Goal: Task Accomplishment & Management: Complete application form

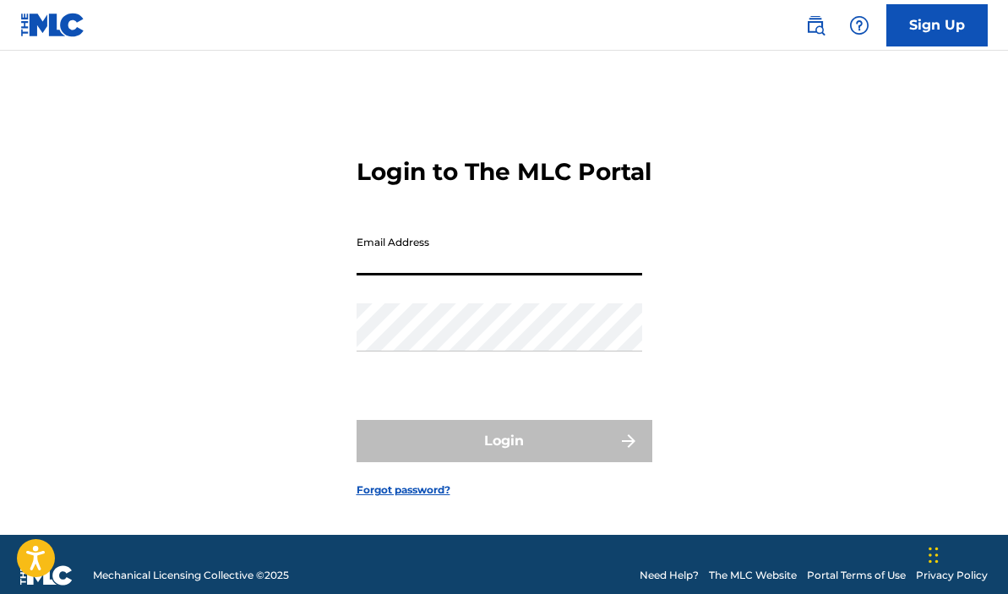
click at [477, 275] on input "Email Address" at bounding box center [500, 251] width 286 height 48
type input "[EMAIL_ADDRESS][DOMAIN_NAME]"
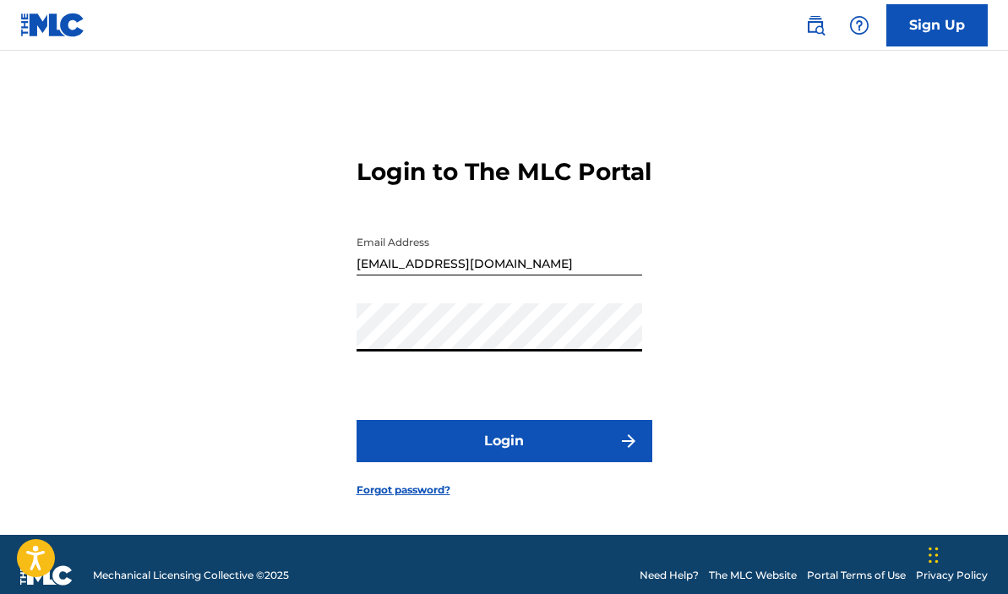
click at [482, 449] on button "Login" at bounding box center [505, 441] width 296 height 42
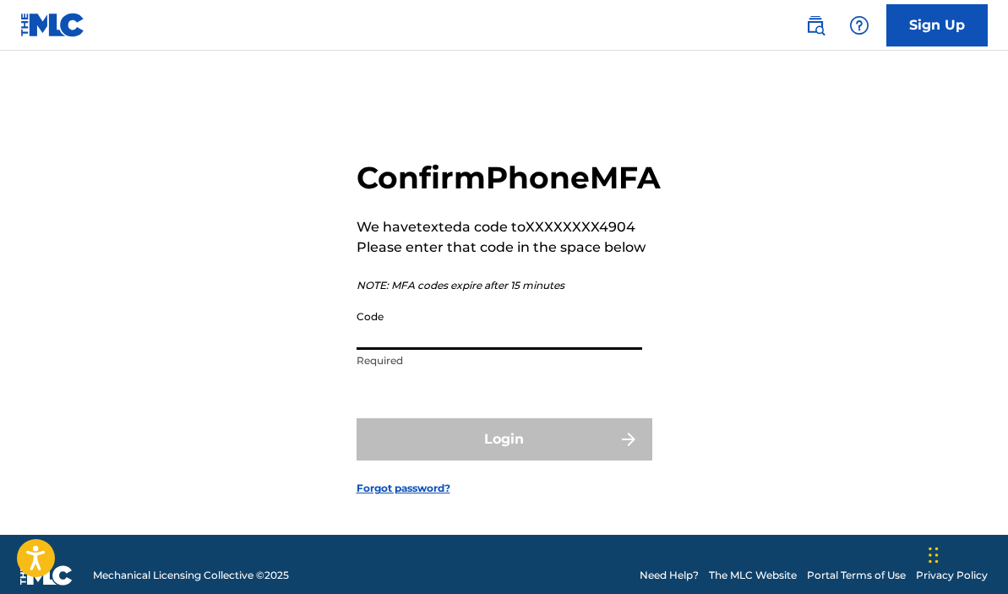
click at [477, 350] on input "Code" at bounding box center [500, 326] width 286 height 48
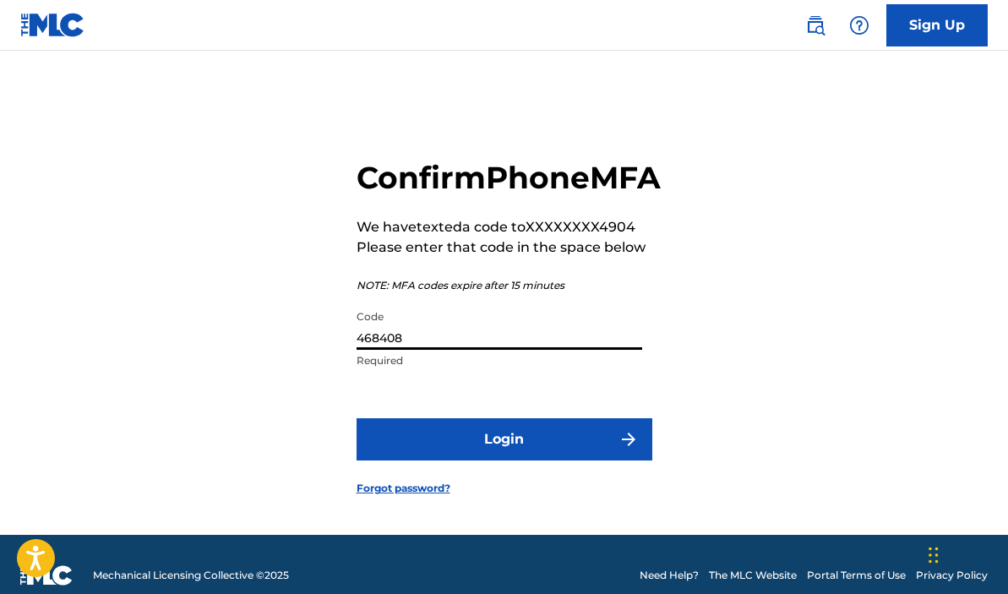
type input "468408"
click at [461, 460] on button "Login" at bounding box center [505, 439] width 296 height 42
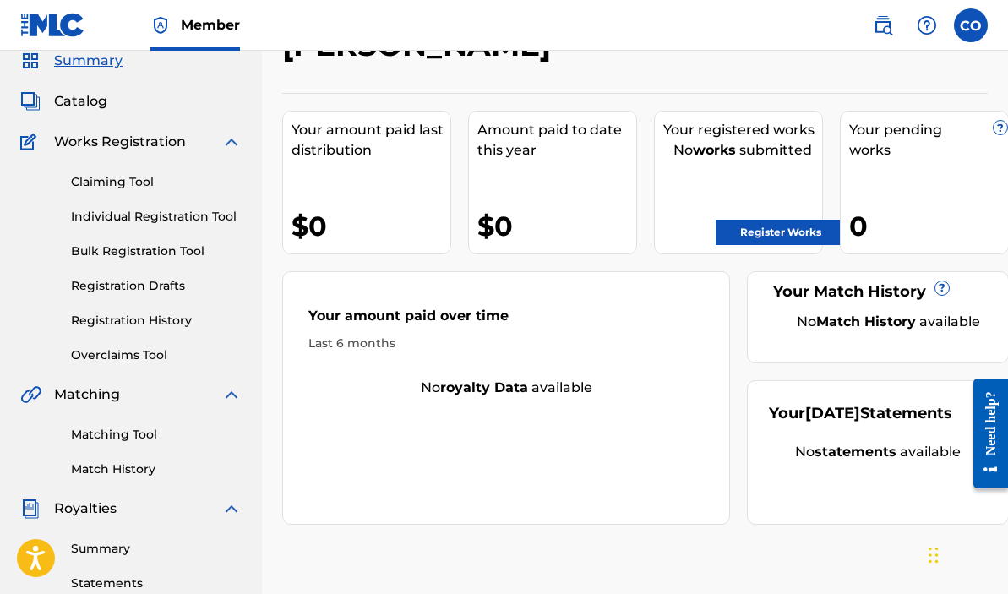
scroll to position [46, 0]
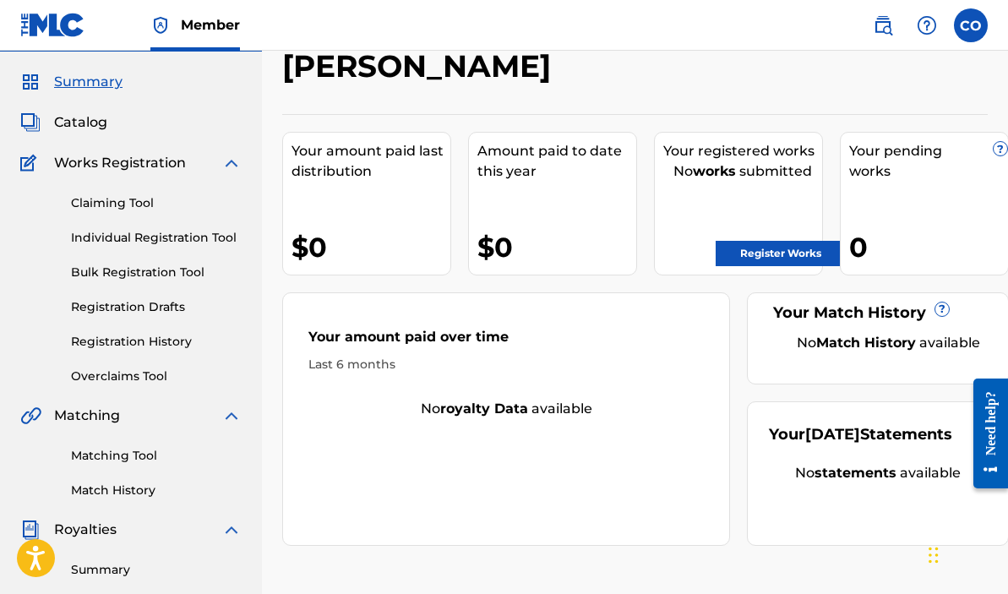
click at [89, 120] on span "Catalog" at bounding box center [80, 122] width 53 height 20
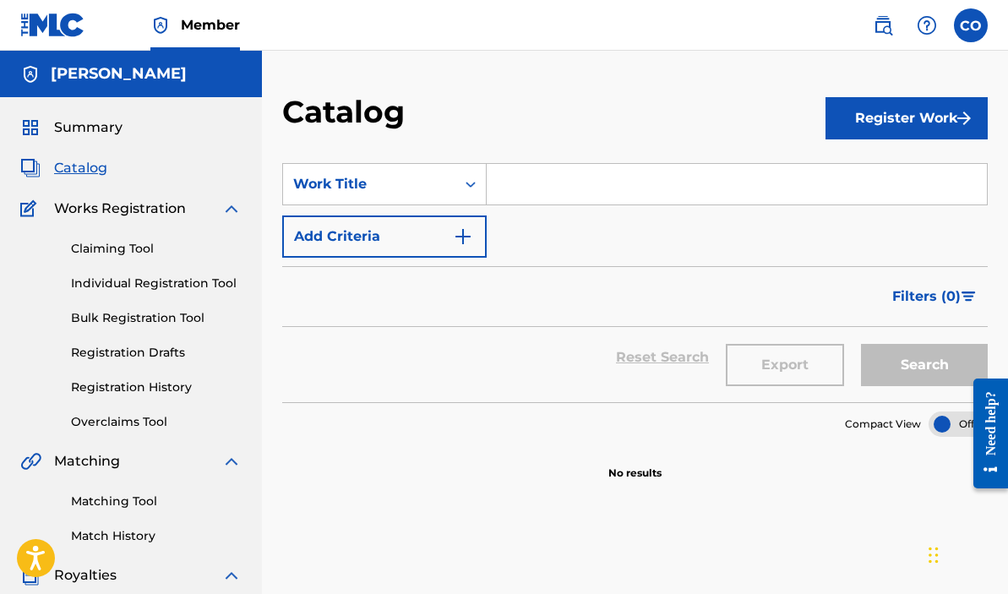
click at [84, 162] on span "Catalog" at bounding box center [80, 168] width 53 height 20
click at [128, 250] on link "Claiming Tool" at bounding box center [156, 249] width 171 height 18
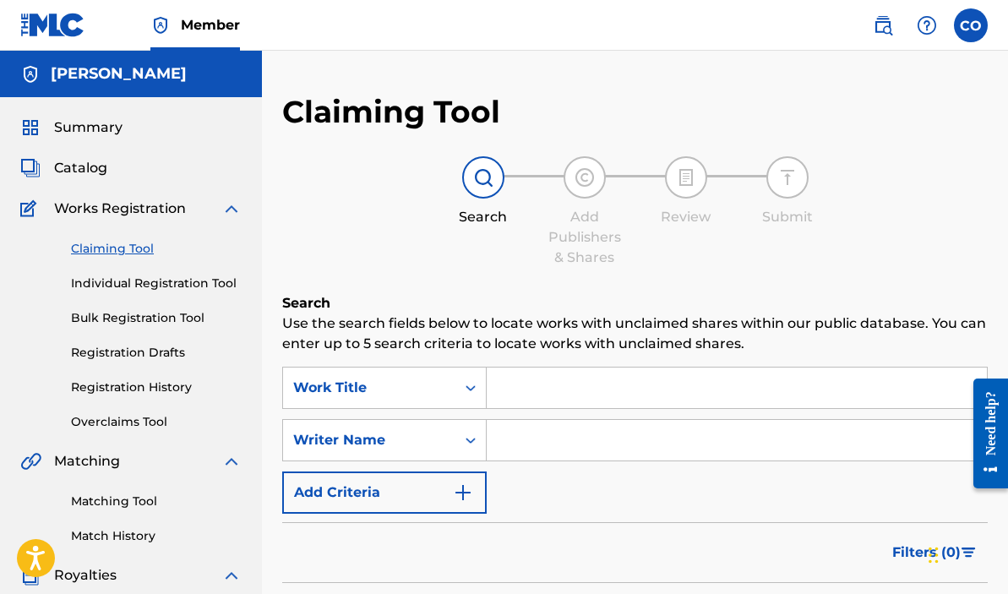
click at [133, 221] on div "Claiming Tool Individual Registration Tool Bulk Registration Tool Registration …" at bounding box center [130, 325] width 221 height 212
click at [154, 214] on span "Works Registration" at bounding box center [120, 209] width 132 height 20
click at [230, 213] on img at bounding box center [231, 209] width 20 height 20
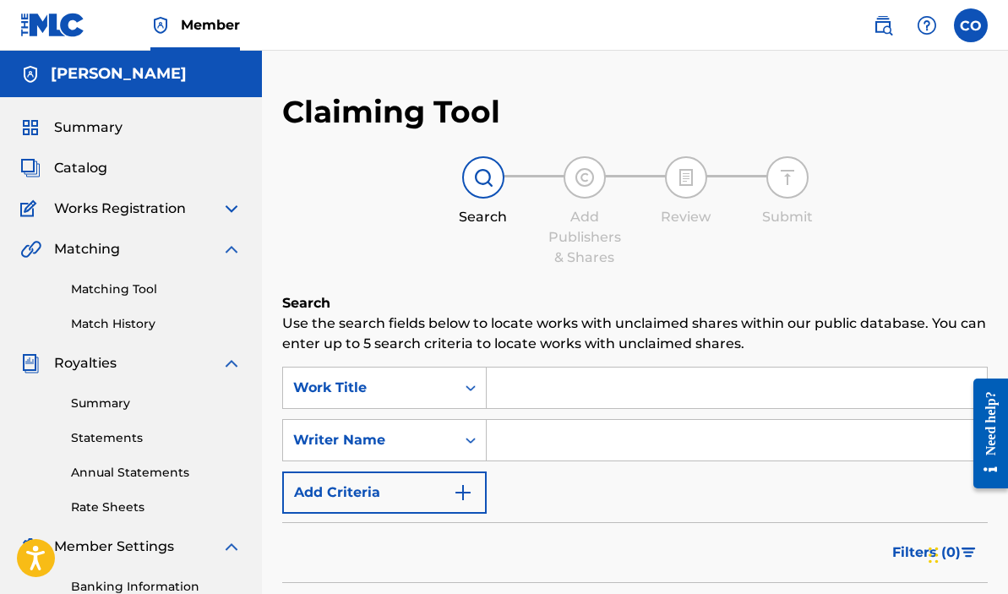
click at [73, 161] on span "Catalog" at bounding box center [80, 168] width 53 height 20
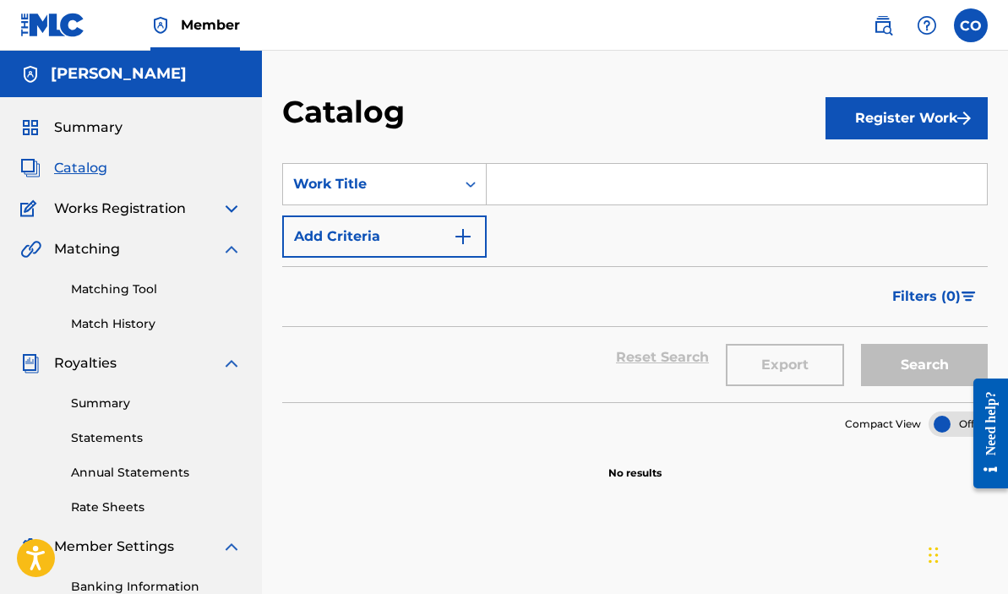
click at [507, 171] on input "Search Form" at bounding box center [737, 184] width 500 height 41
click at [444, 190] on div "Work Title" at bounding box center [369, 184] width 152 height 20
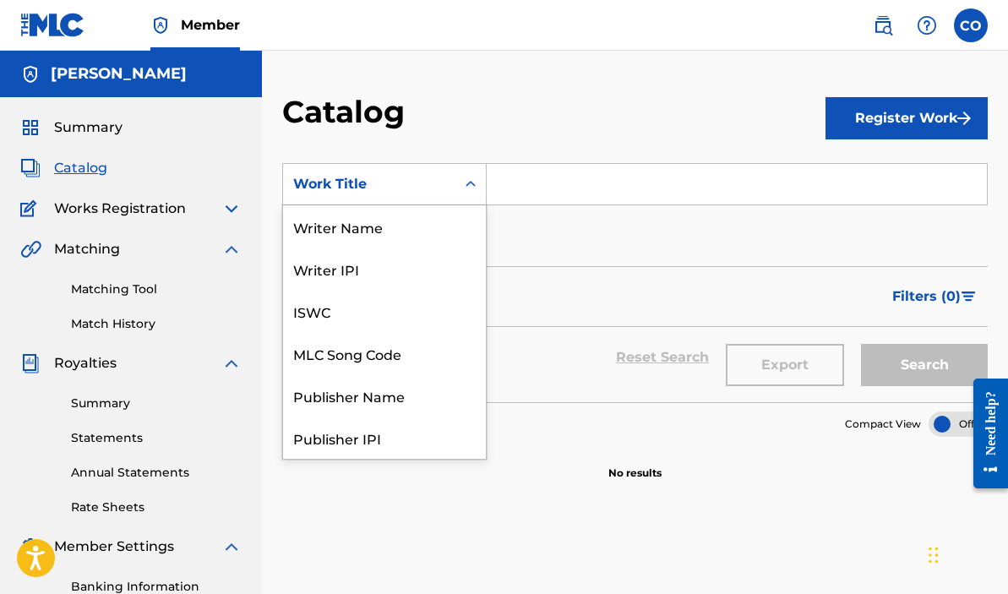
scroll to position [253, 0]
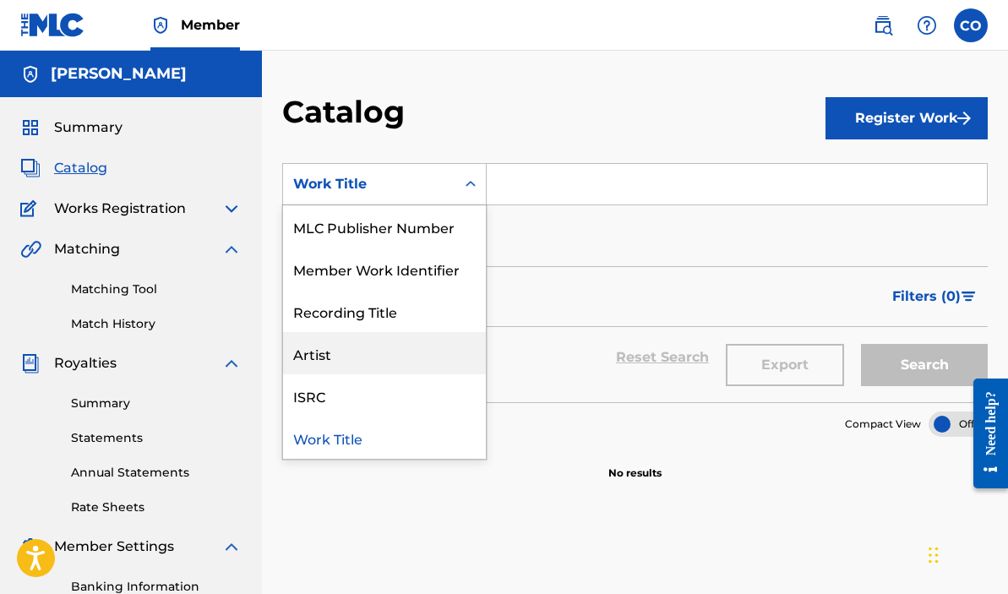
click at [366, 343] on div "Artist" at bounding box center [384, 353] width 203 height 42
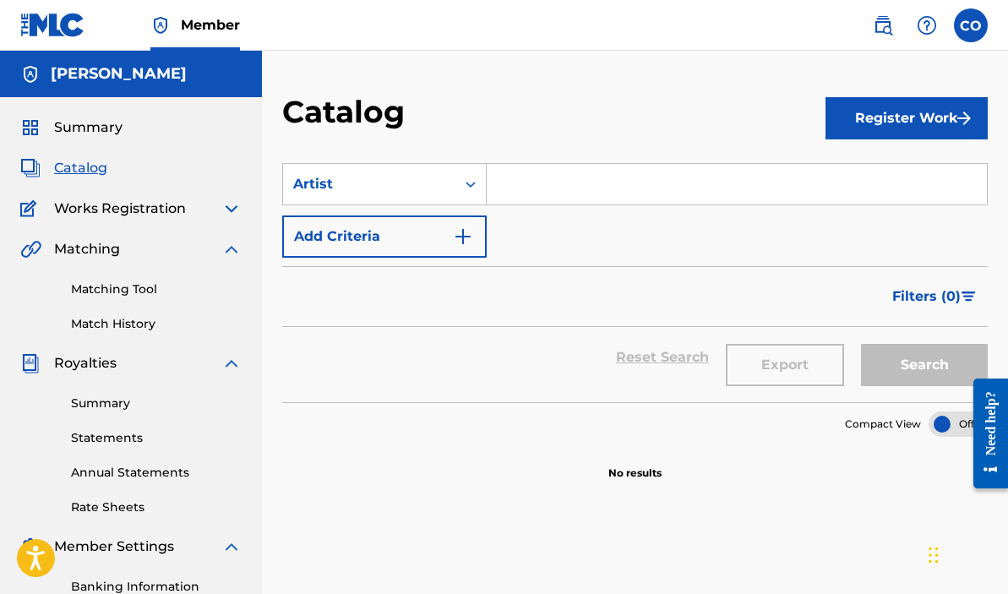
click at [620, 194] on input "Search Form" at bounding box center [737, 184] width 500 height 41
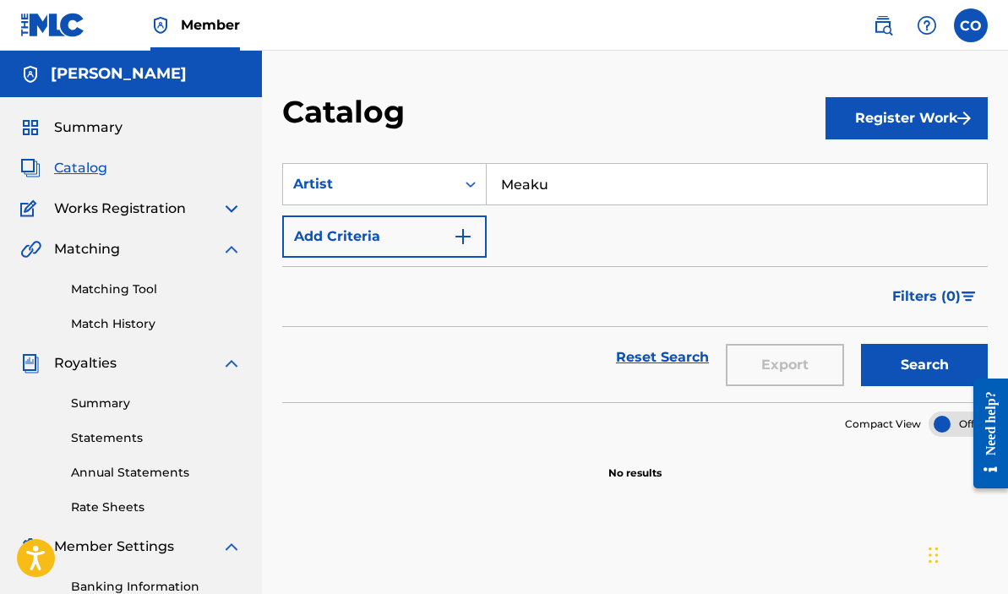
type input "Meaku"
click at [861, 344] on button "Search" at bounding box center [924, 365] width 127 height 42
click at [460, 192] on div "Search Form" at bounding box center [470, 184] width 30 height 30
click at [561, 281] on div "Filters ( 0 )" at bounding box center [634, 296] width 705 height 61
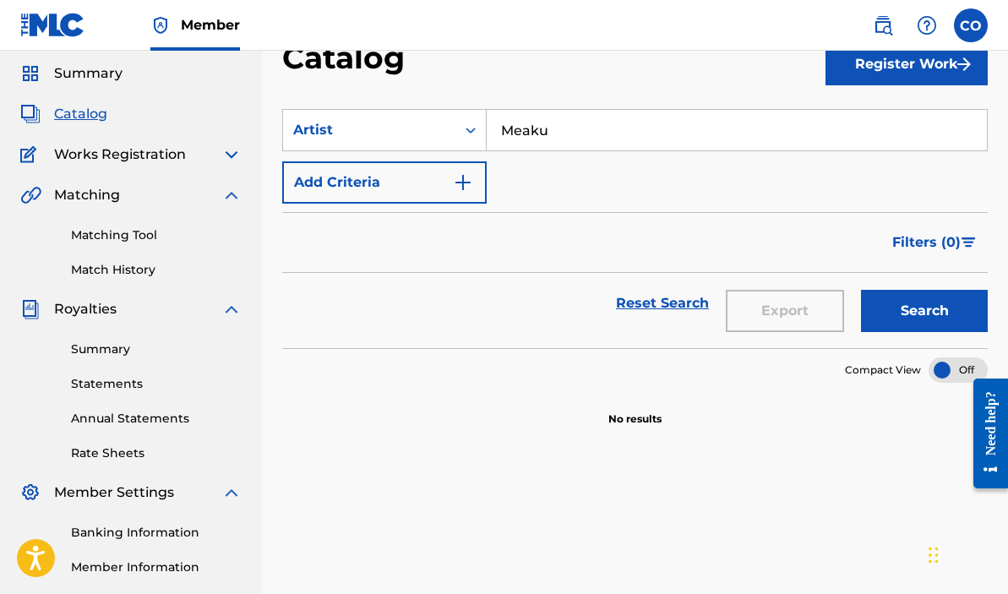
scroll to position [0, 0]
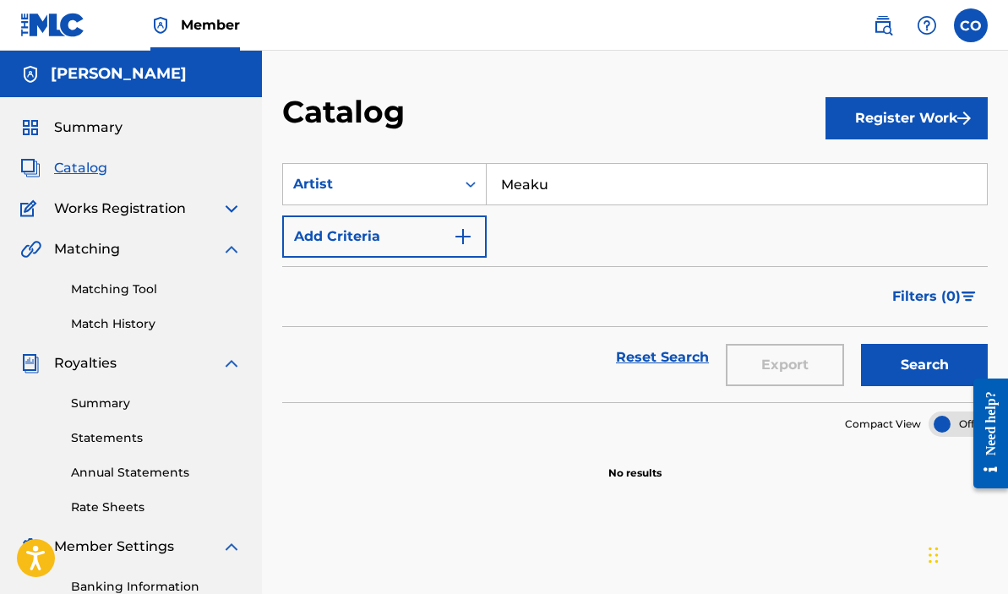
click at [227, 210] on img at bounding box center [231, 209] width 20 height 20
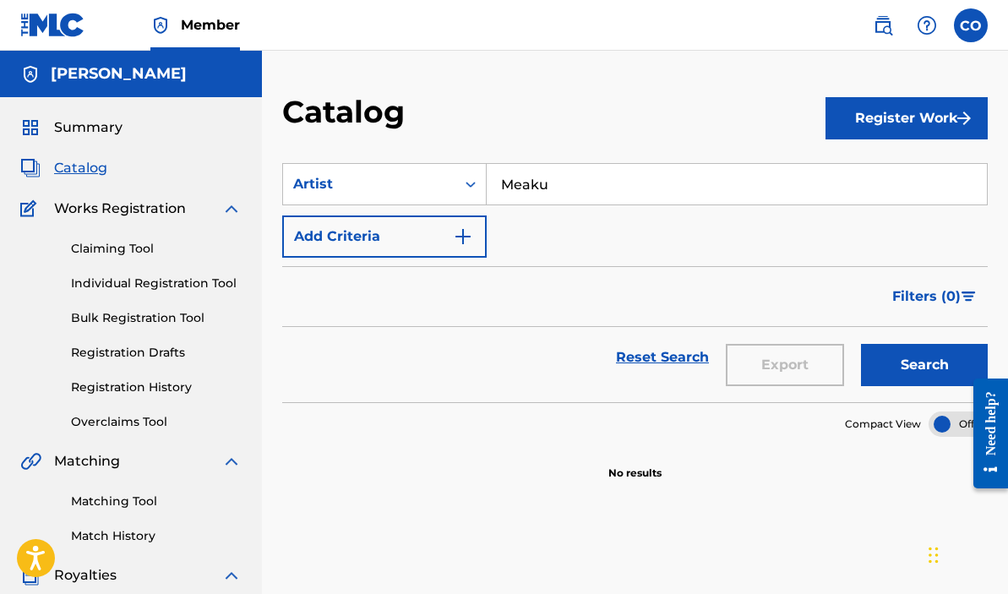
click at [134, 249] on link "Claiming Tool" at bounding box center [156, 249] width 171 height 18
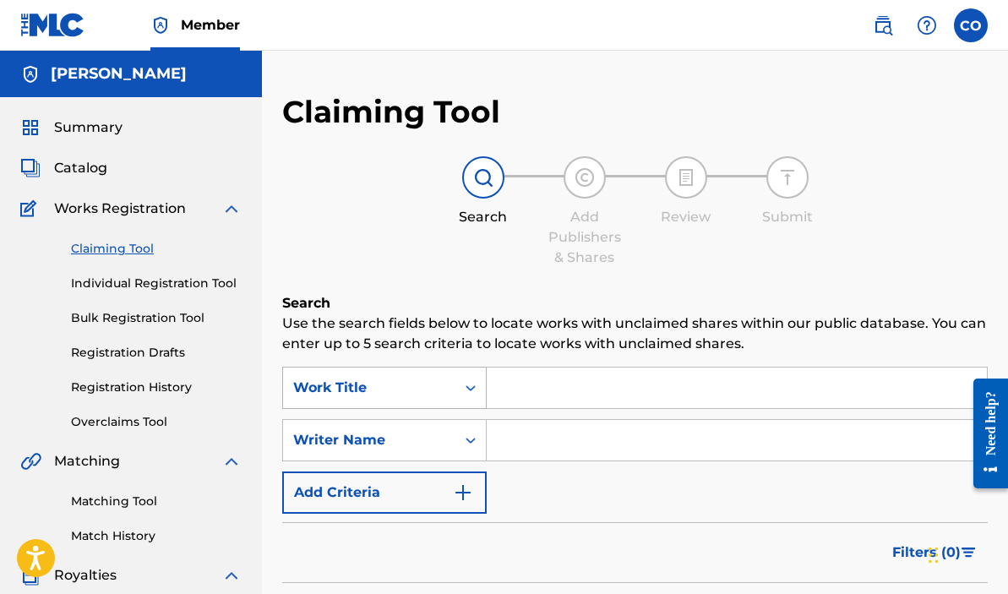
click at [461, 379] on div "Work Title" at bounding box center [384, 388] width 204 height 42
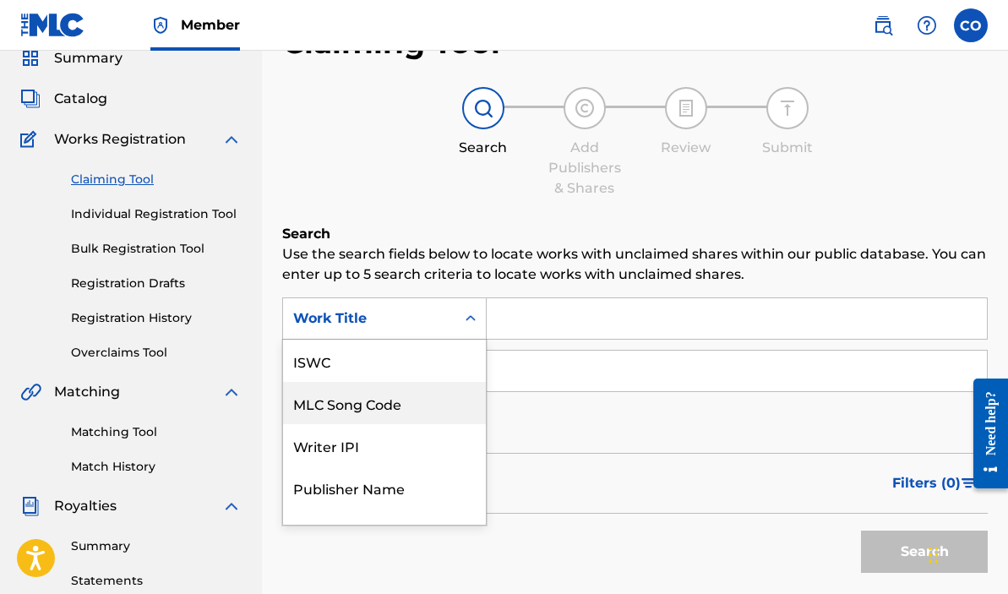
scroll to position [42, 0]
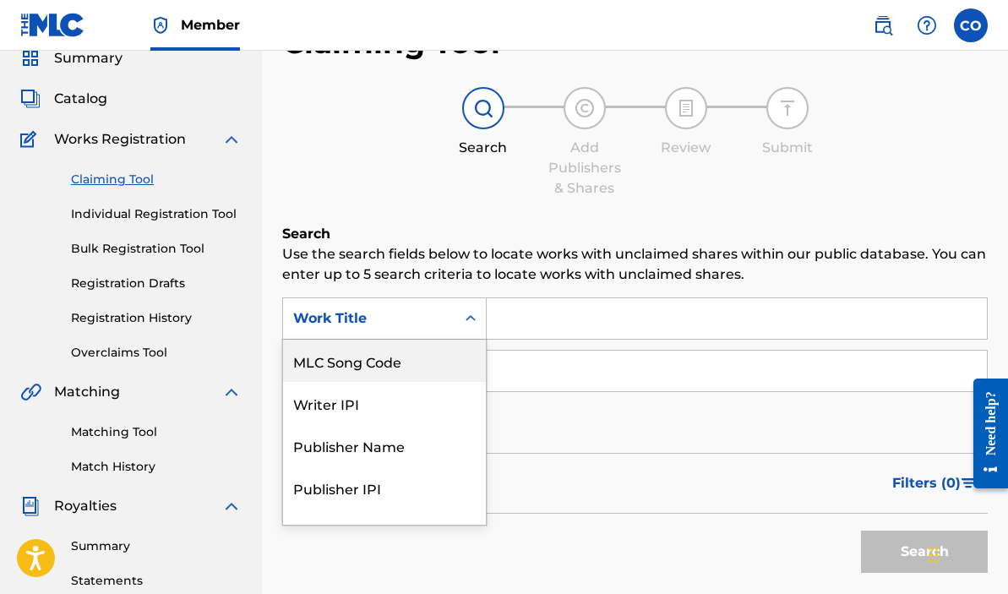
click at [575, 439] on div "SearchWithCriteriafab3fe42-9ab8-48d8-b0c9-c5986ebbd3a3 MLC Song Code, 2 of 7. 7…" at bounding box center [634, 370] width 705 height 147
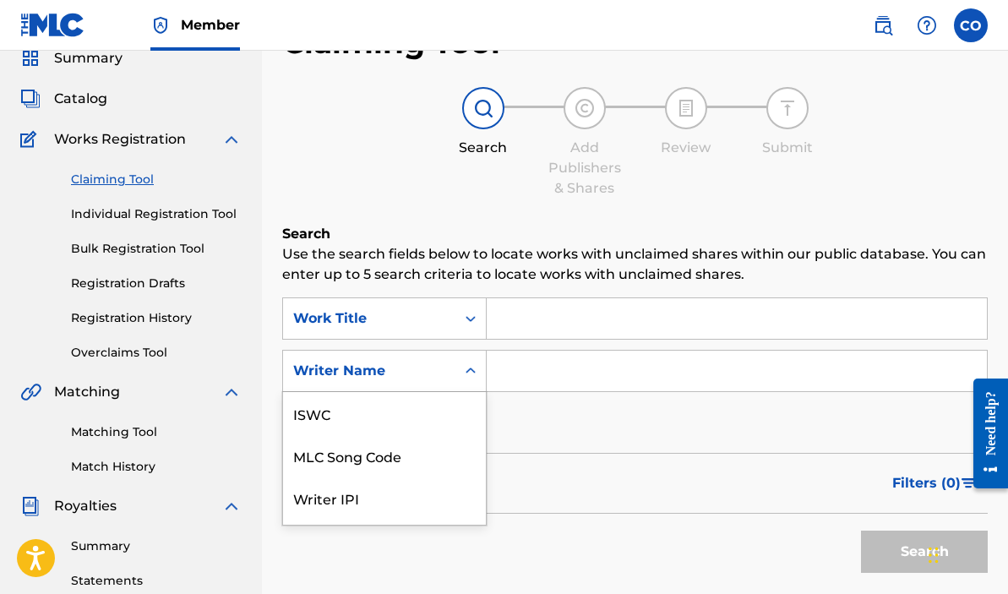
scroll to position [115, 0]
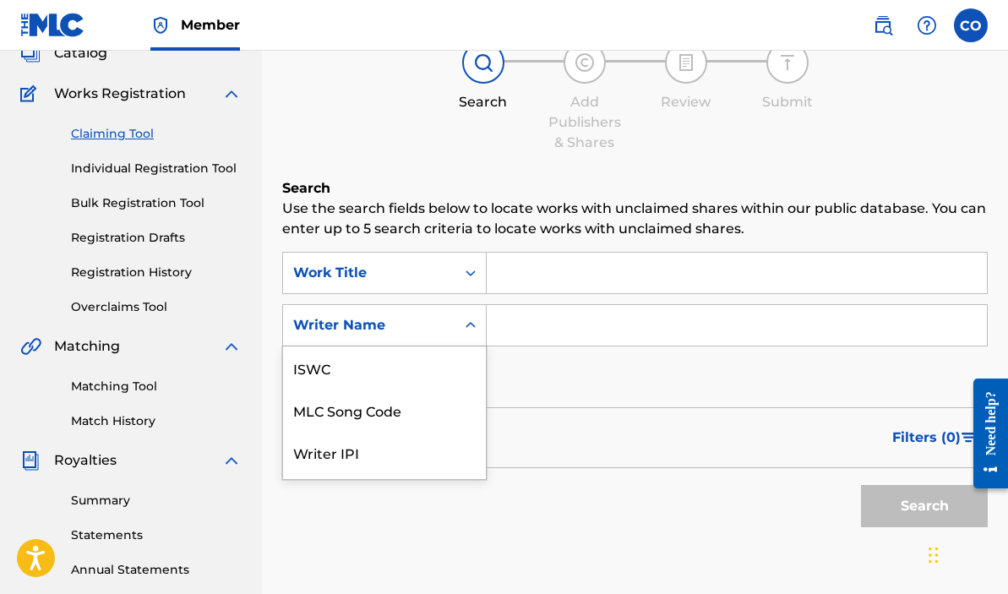
click at [464, 346] on div "Writer Name selected, 7 of 7. 7 results available. Use Up and Down to choose op…" at bounding box center [384, 325] width 204 height 42
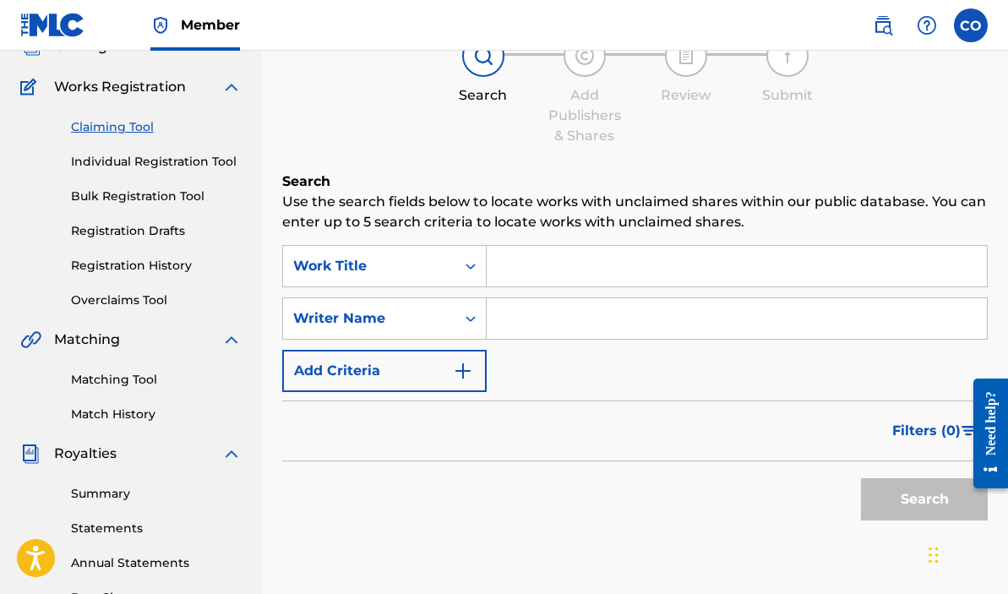
click at [573, 379] on div "SearchWithCriteriafab3fe42-9ab8-48d8-b0c9-c5986ebbd3a3 Work Title SearchWithCri…" at bounding box center [634, 318] width 705 height 147
click at [575, 312] on input "Search Form" at bounding box center [737, 318] width 500 height 41
type input "Chibuike [PERSON_NAME]"
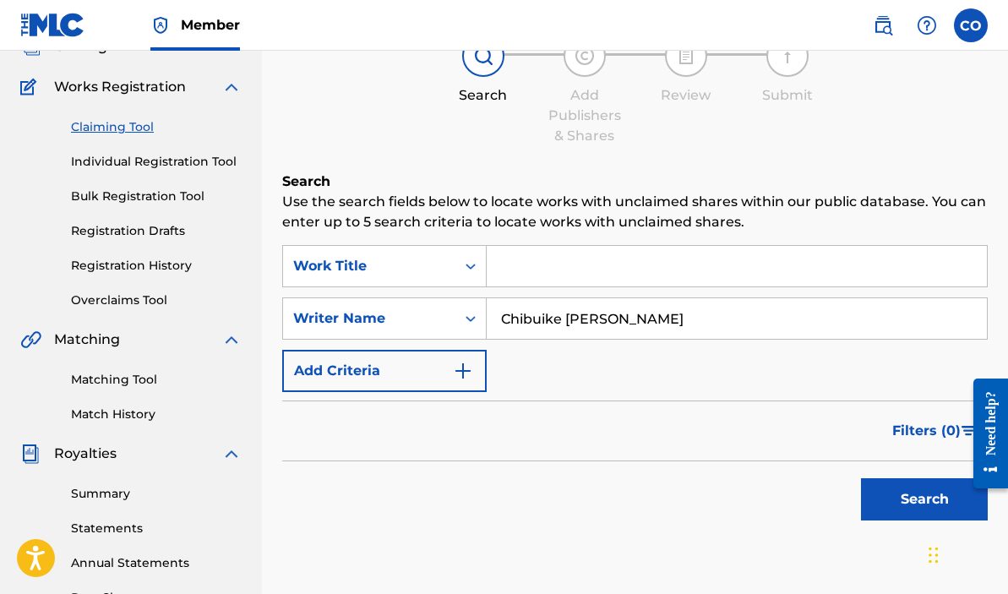
click at [880, 503] on button "Search" at bounding box center [924, 499] width 127 height 42
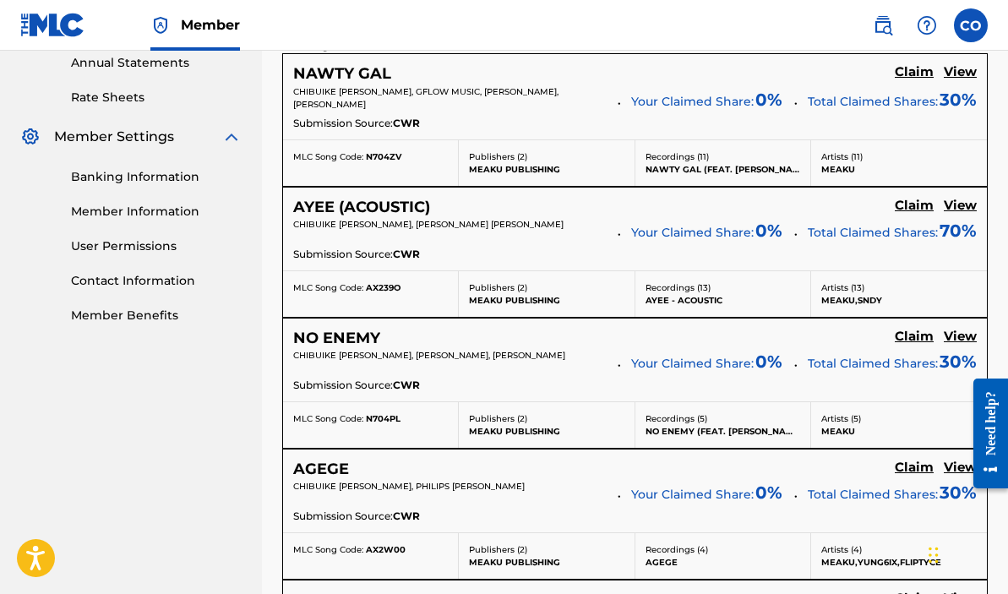
scroll to position [592, 0]
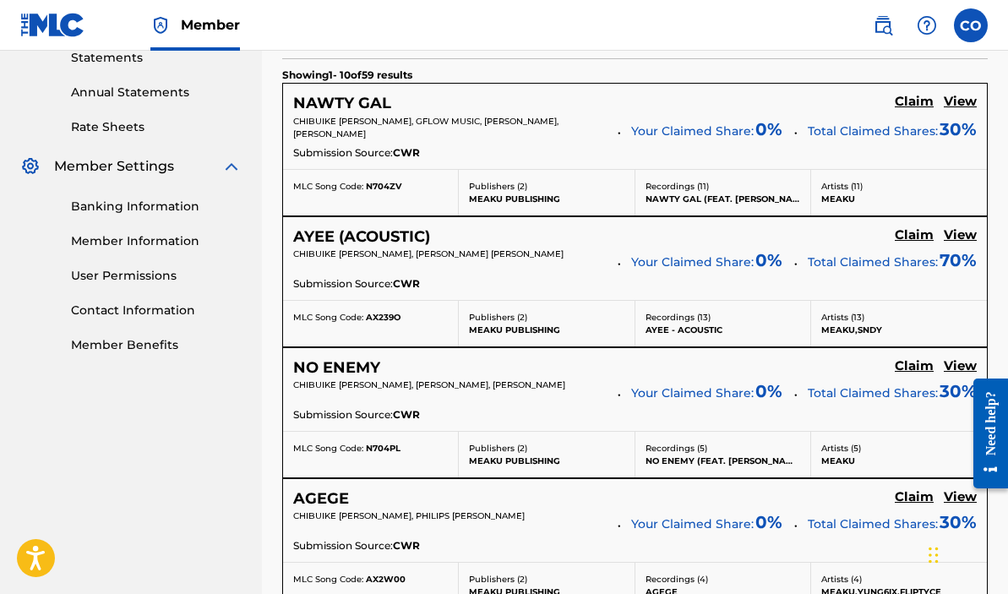
click at [906, 97] on h5 "Claim" at bounding box center [914, 102] width 39 height 16
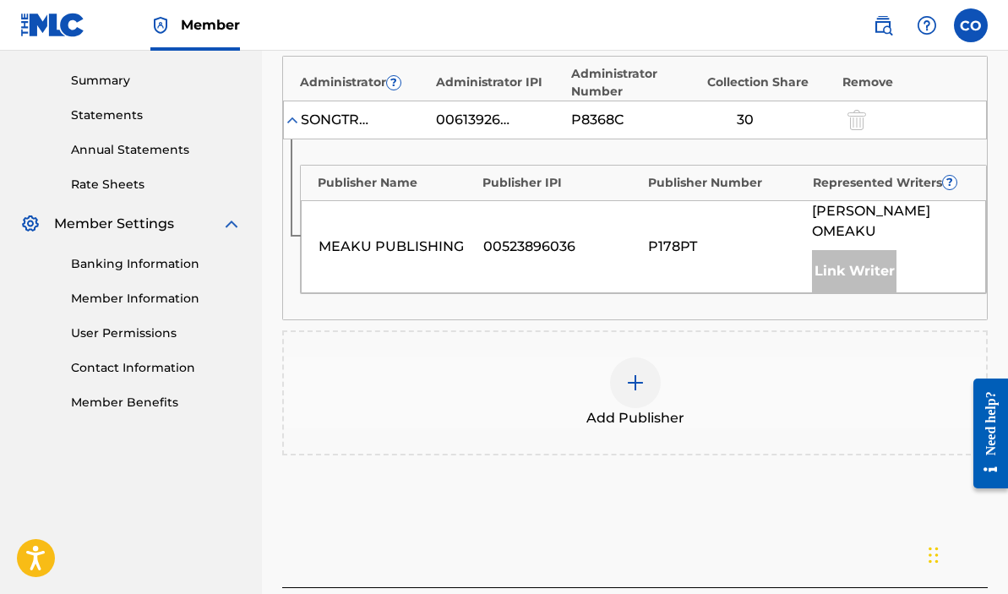
scroll to position [537, 0]
click at [808, 261] on div "MEAKU PUBLISHING 00523896036 P178PT CHIBUIKE [PERSON_NAME] Link Writer" at bounding box center [643, 245] width 685 height 93
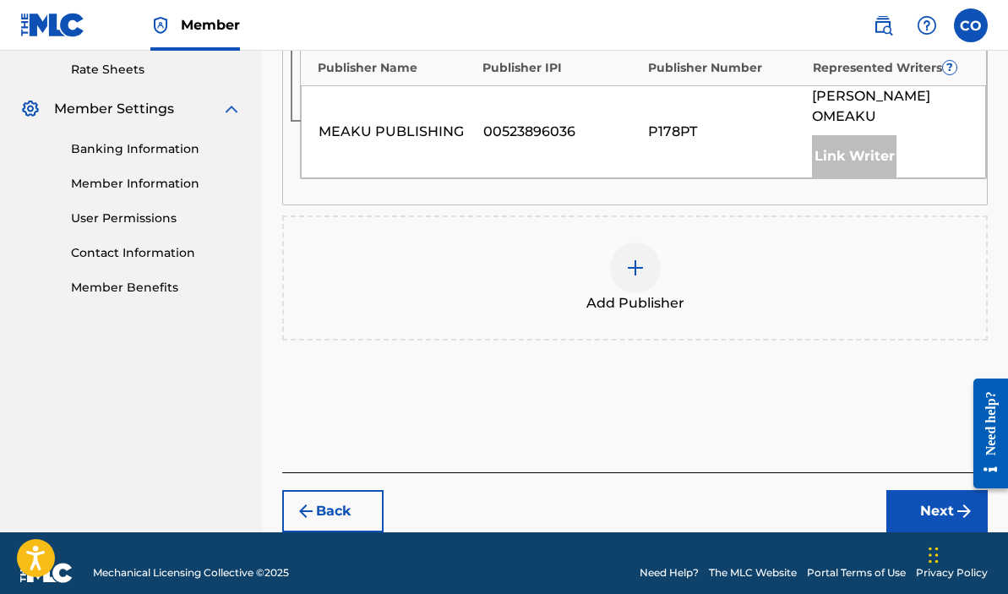
scroll to position [669, 0]
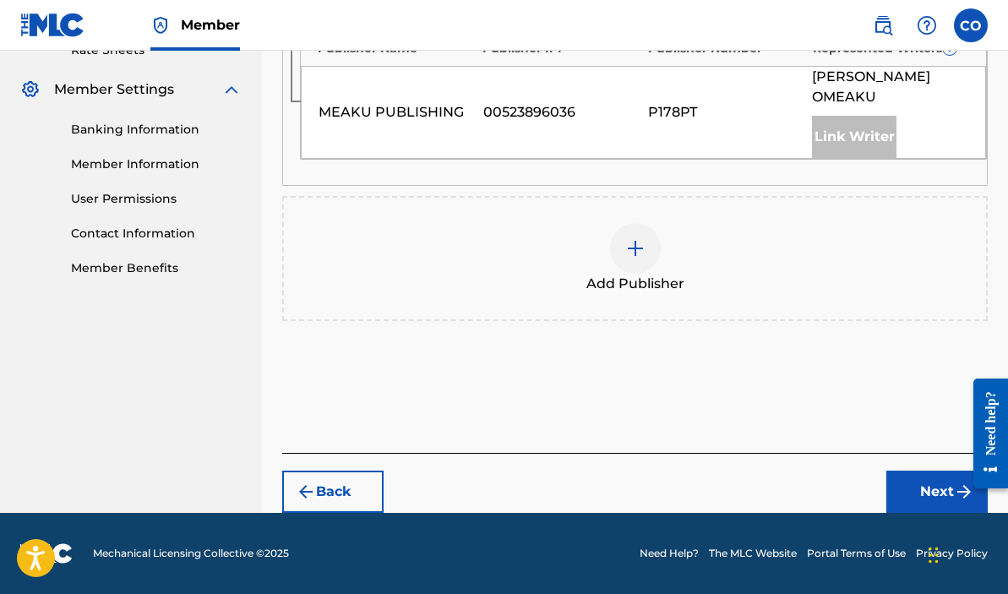
click at [930, 489] on button "Next" at bounding box center [936, 492] width 101 height 42
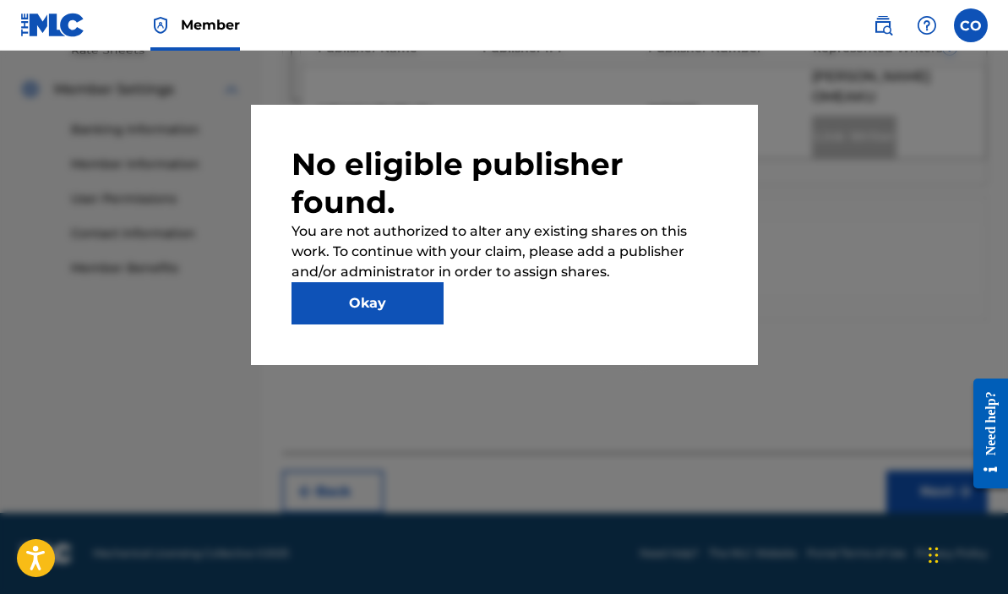
click at [438, 295] on button "Okay" at bounding box center [367, 303] width 152 height 42
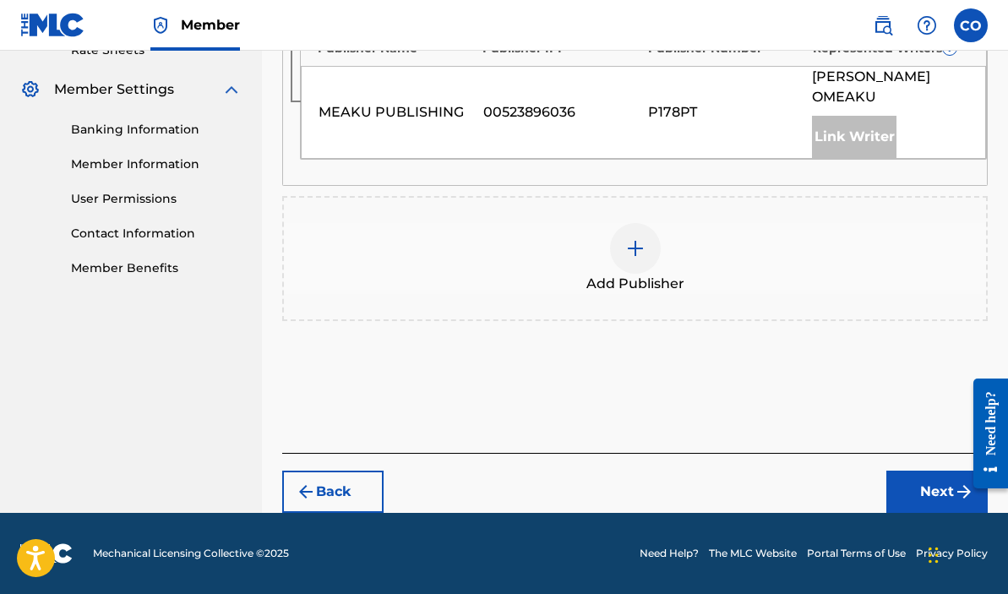
click at [618, 264] on div at bounding box center [635, 248] width 51 height 51
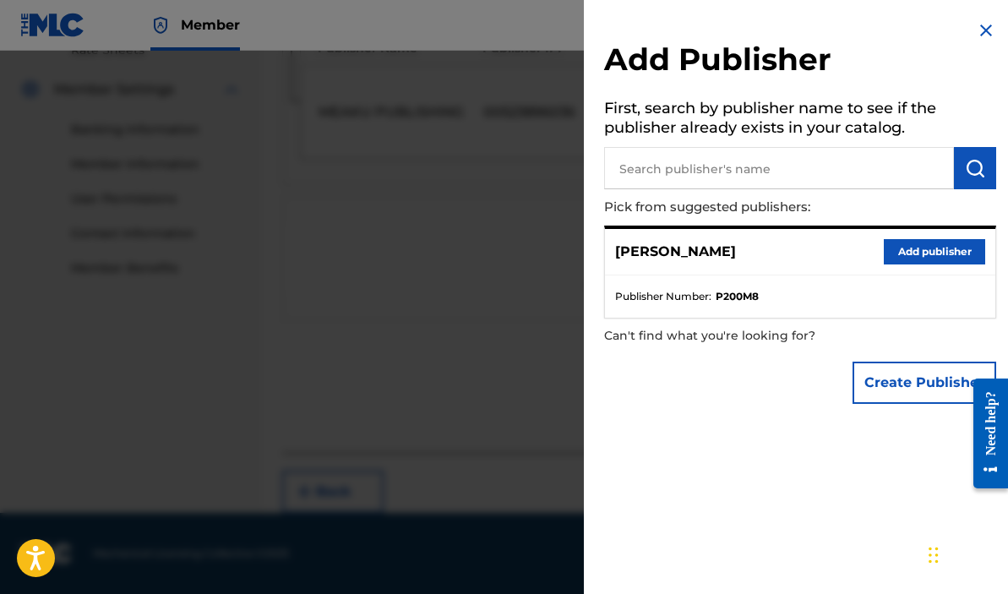
click at [912, 249] on button "Add publisher" at bounding box center [934, 251] width 101 height 25
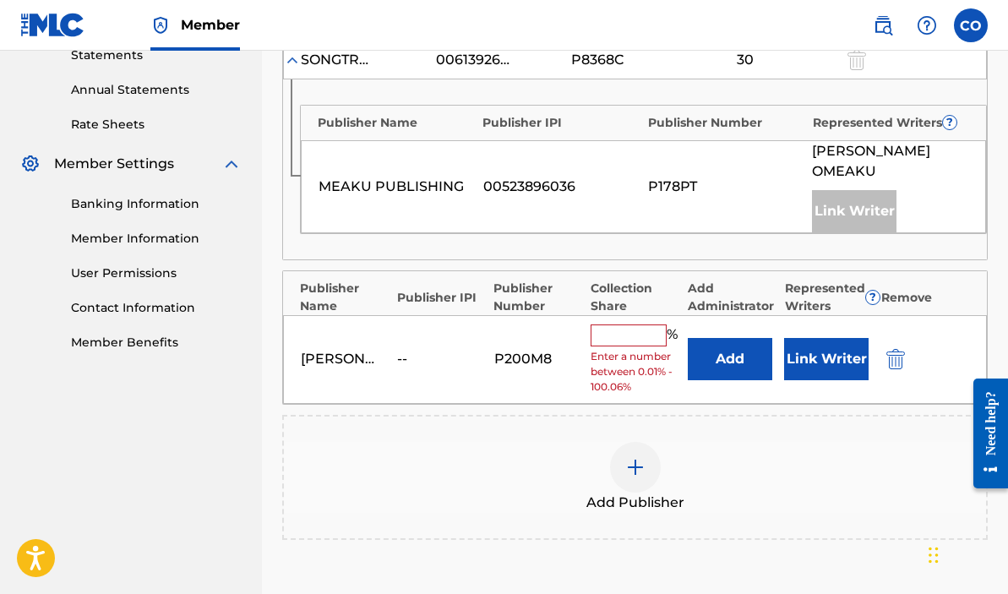
scroll to position [574, 0]
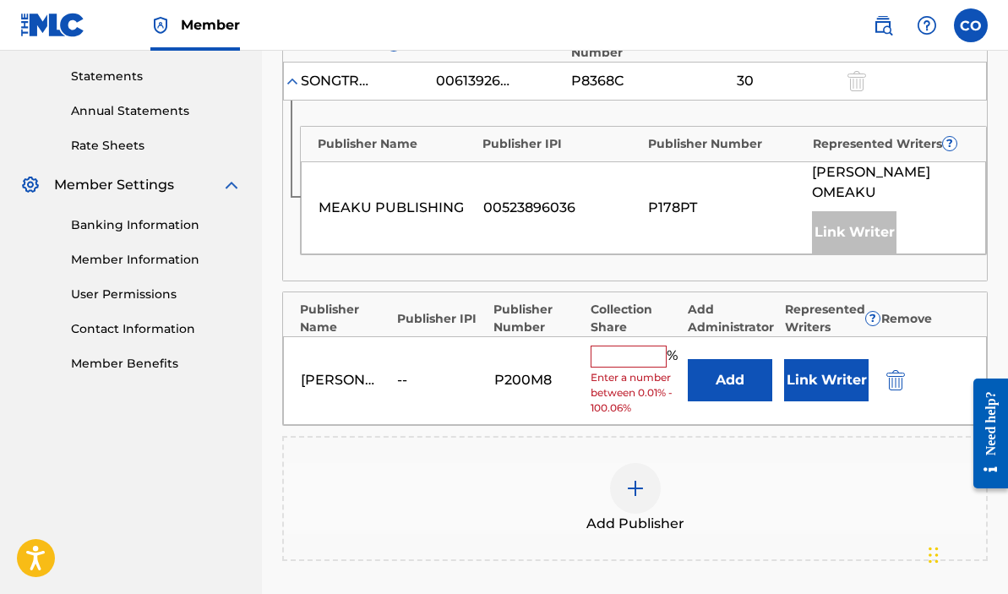
click at [618, 356] on input "text" at bounding box center [629, 357] width 76 height 22
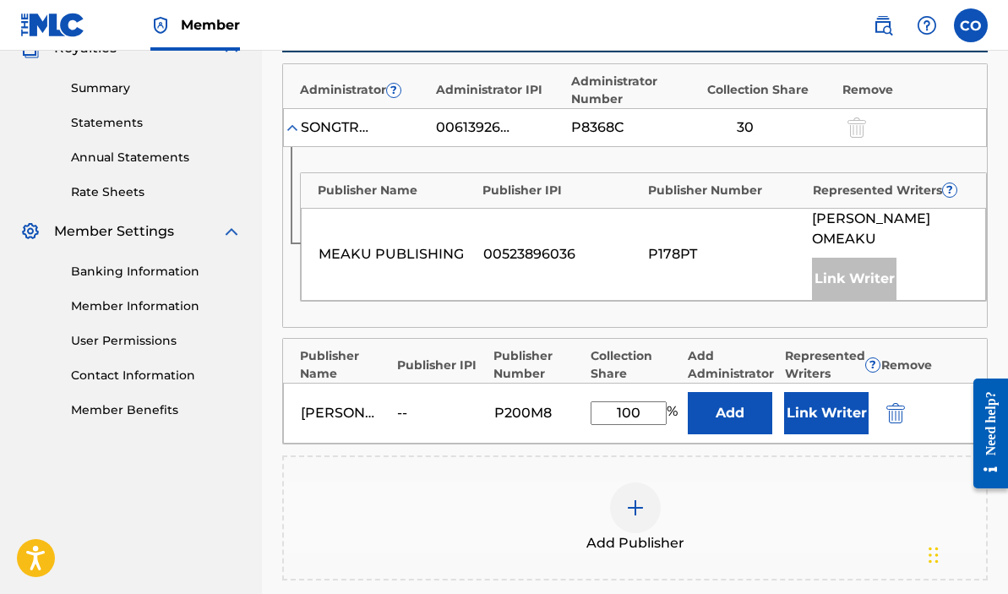
scroll to position [498, 0]
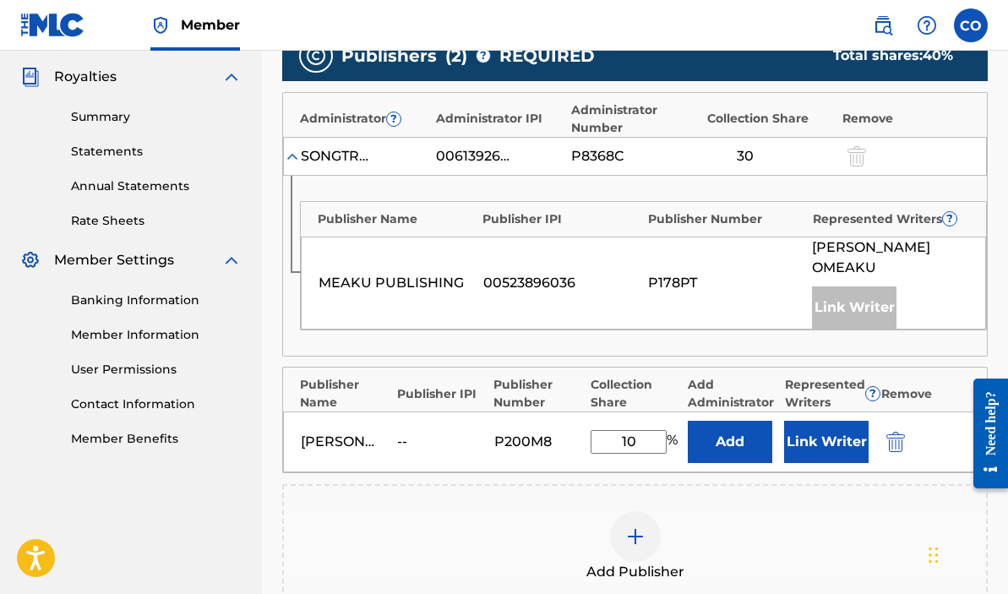
type input "1"
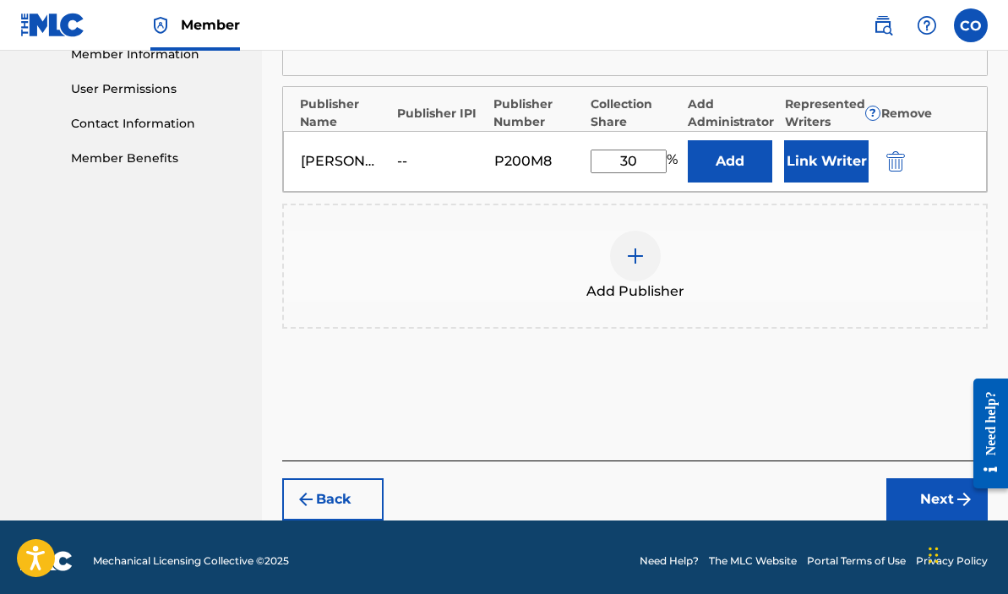
type input "30"
click at [930, 493] on button "Next" at bounding box center [936, 499] width 101 height 42
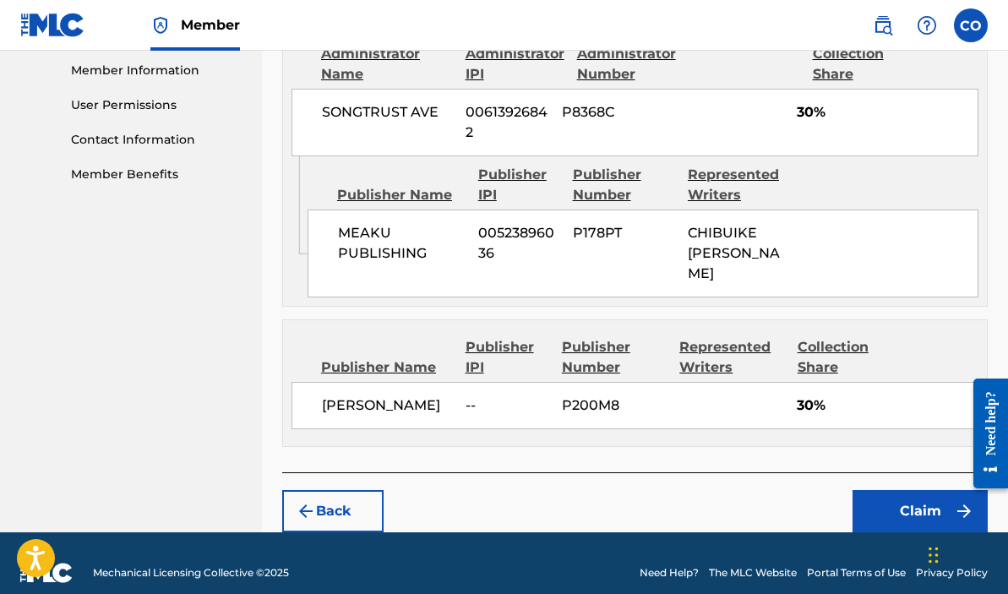
scroll to position [820, 0]
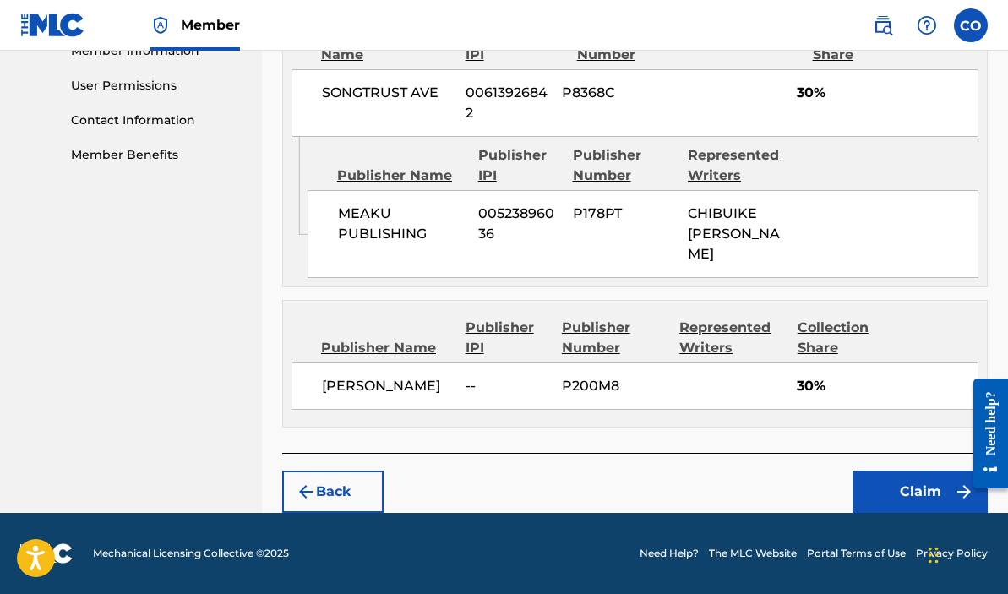
click at [905, 488] on button "Claim" at bounding box center [920, 492] width 135 height 42
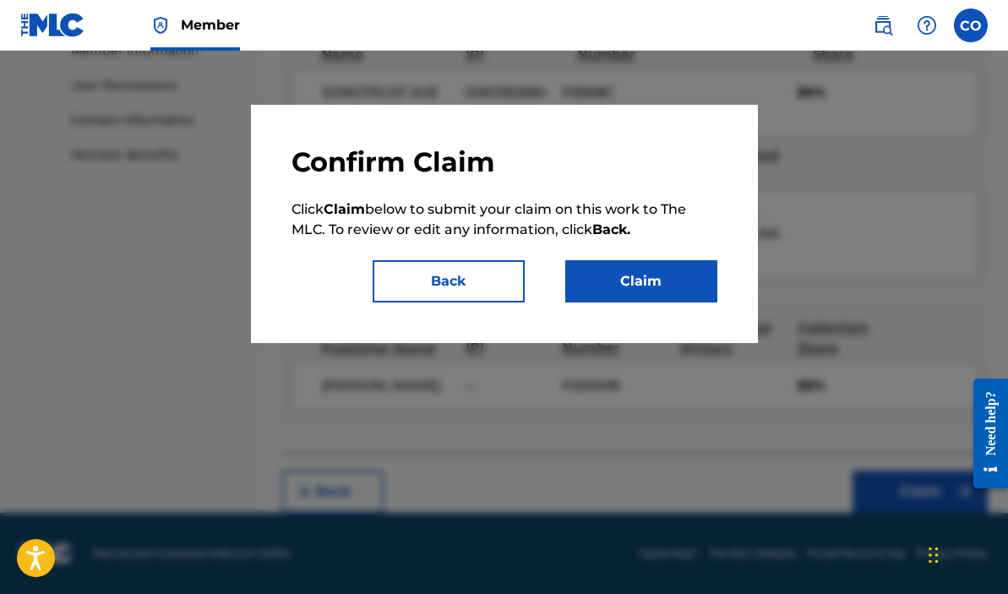
click at [665, 299] on button "Claim" at bounding box center [641, 281] width 152 height 42
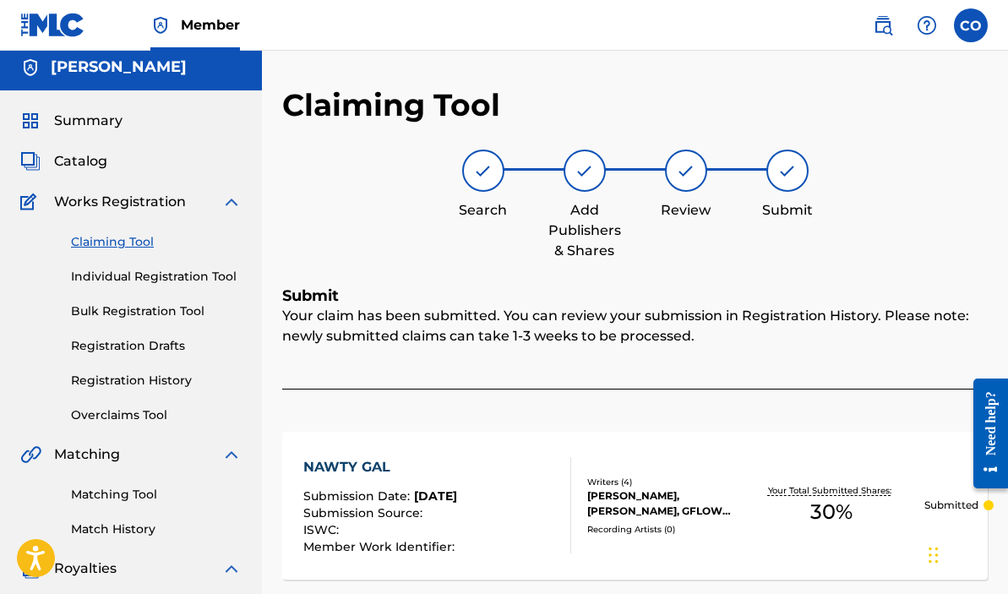
scroll to position [0, 0]
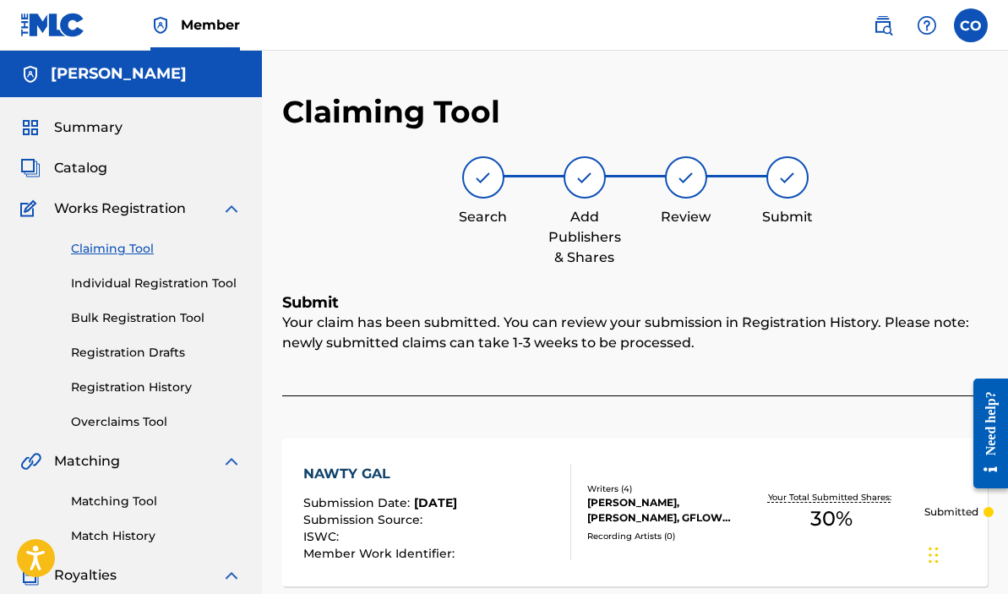
click at [95, 240] on link "Claiming Tool" at bounding box center [156, 249] width 171 height 18
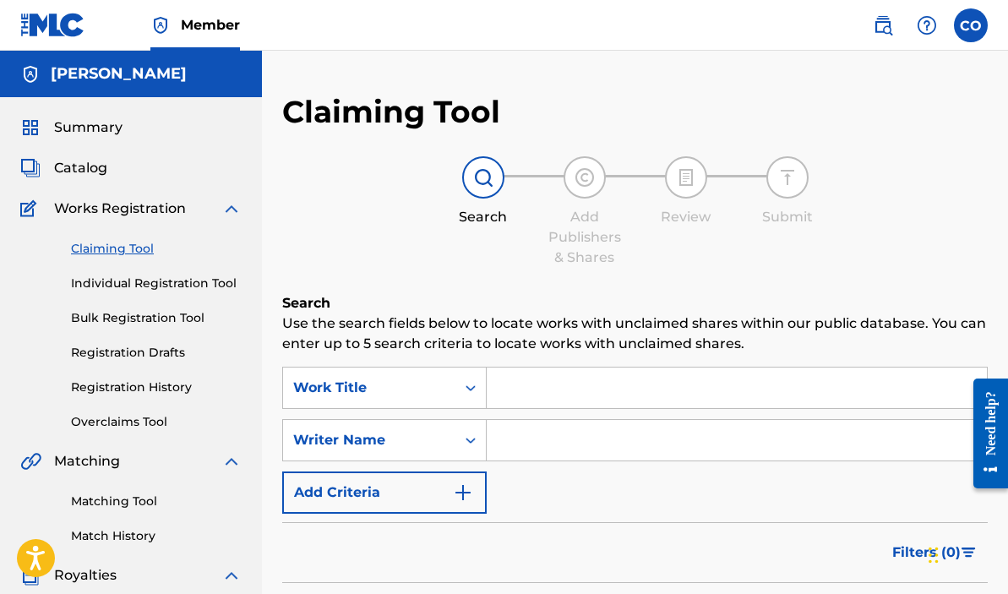
click at [505, 451] on input "Search Form" at bounding box center [737, 440] width 500 height 41
type input "Chibuike [PERSON_NAME]"
click at [640, 446] on input "Chibuike [PERSON_NAME]" at bounding box center [737, 440] width 500 height 41
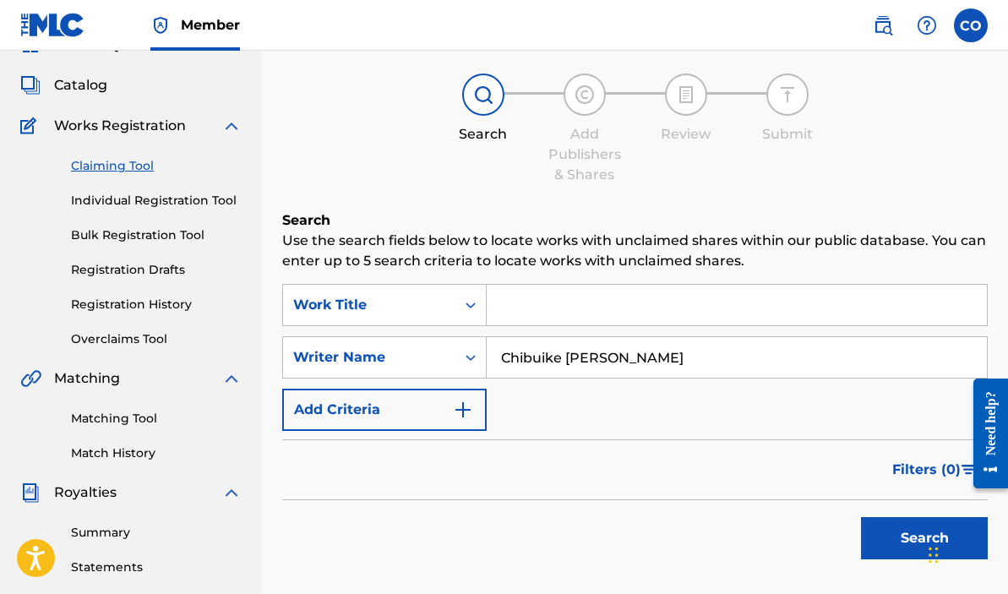
scroll to position [240, 0]
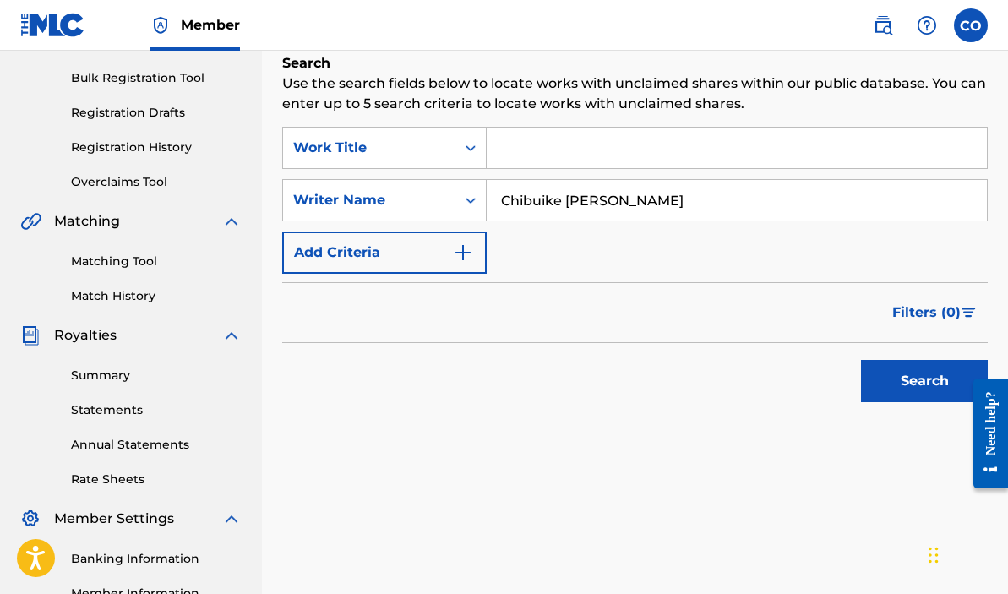
click at [893, 378] on button "Search" at bounding box center [924, 381] width 127 height 42
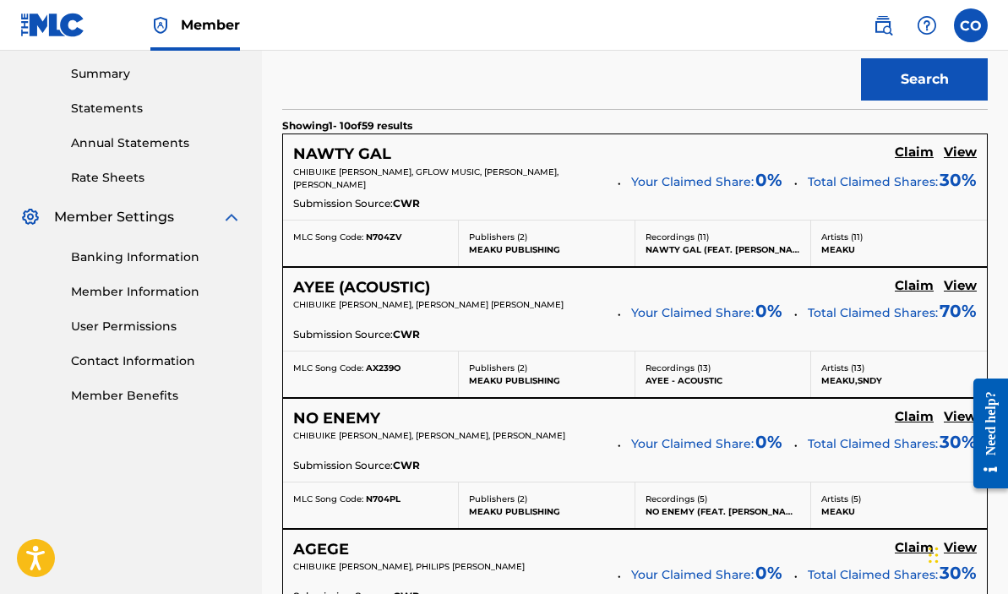
scroll to position [542, 0]
click at [916, 162] on link "Claim" at bounding box center [914, 153] width 39 height 19
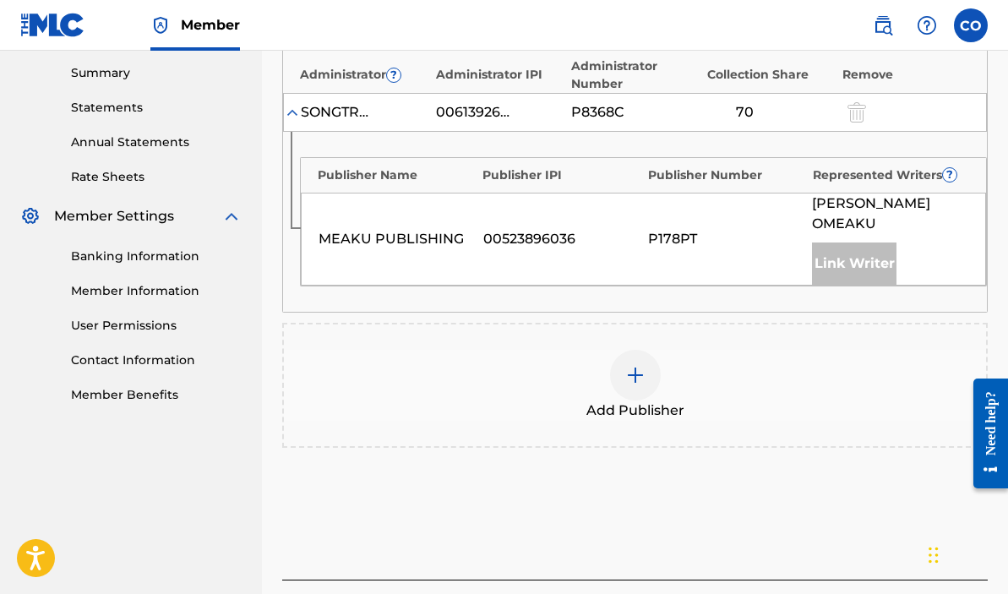
click at [635, 381] on img at bounding box center [635, 375] width 20 height 20
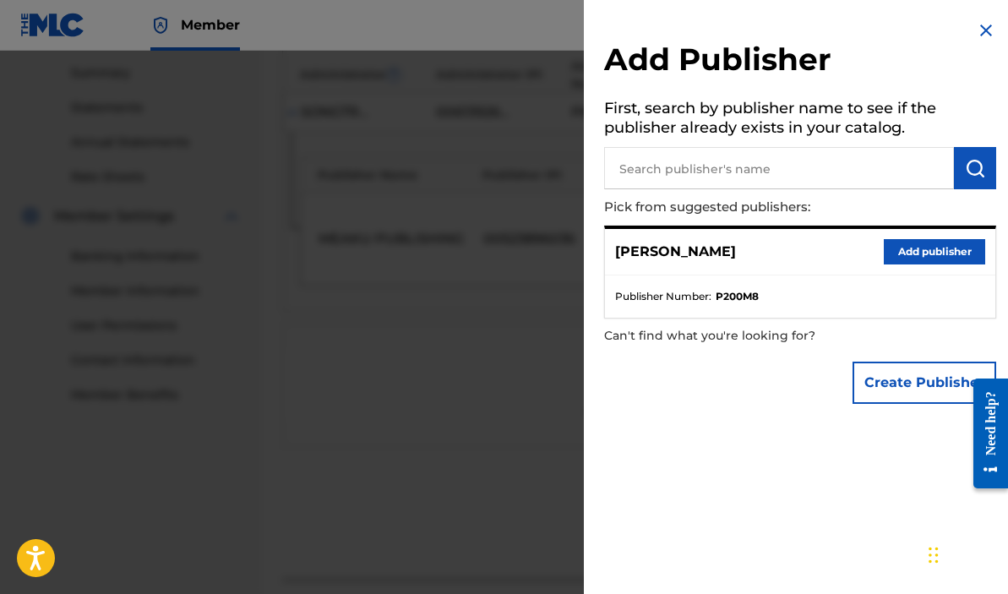
click at [898, 260] on button "Add publisher" at bounding box center [934, 251] width 101 height 25
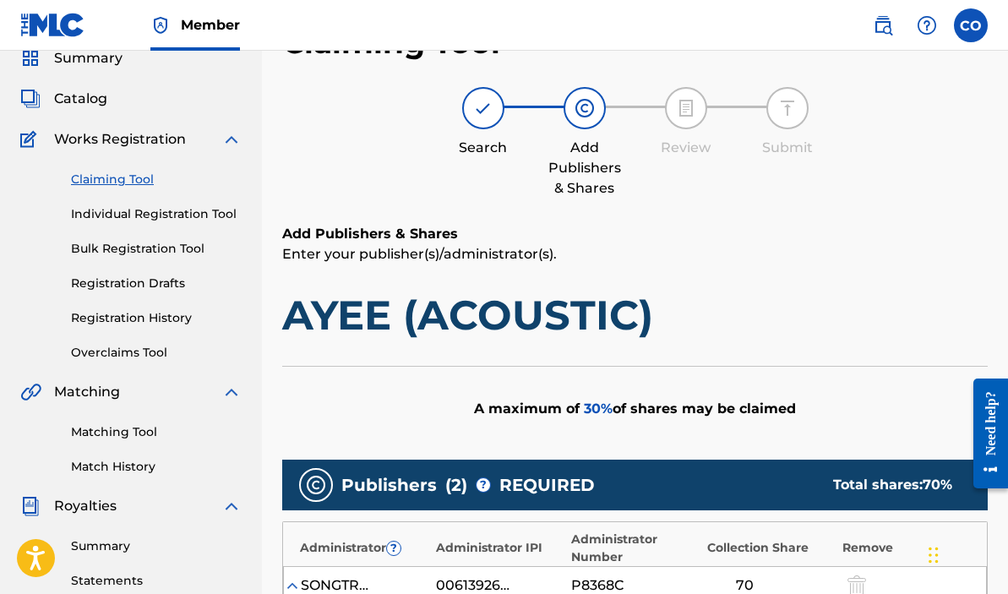
scroll to position [0, 0]
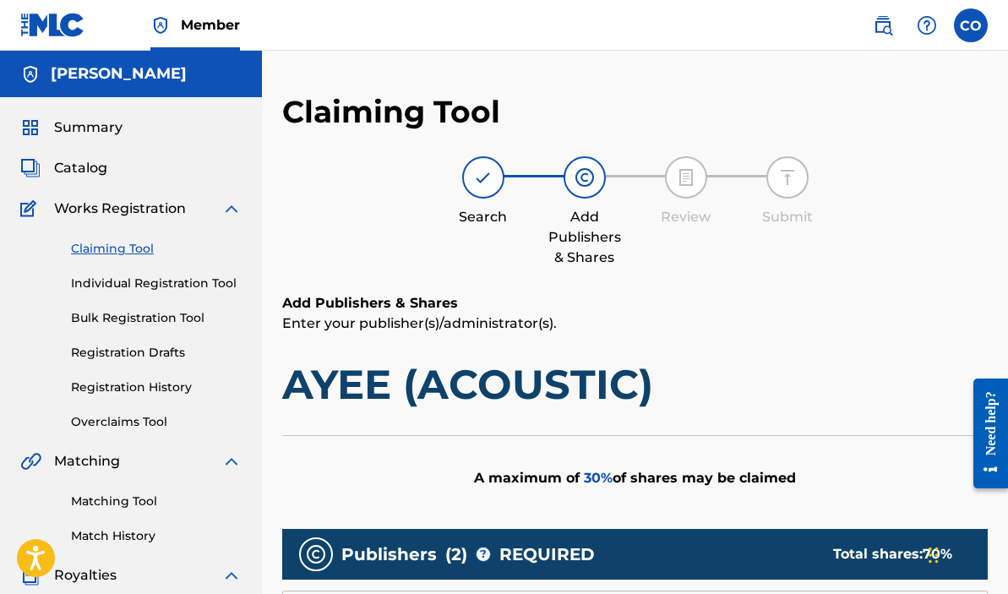
click at [963, 15] on label at bounding box center [971, 25] width 34 height 34
click at [971, 25] on input "CO [PERSON_NAME] [EMAIL_ADDRESS][DOMAIN_NAME] Notification Preferences Profile …" at bounding box center [971, 25] width 0 height 0
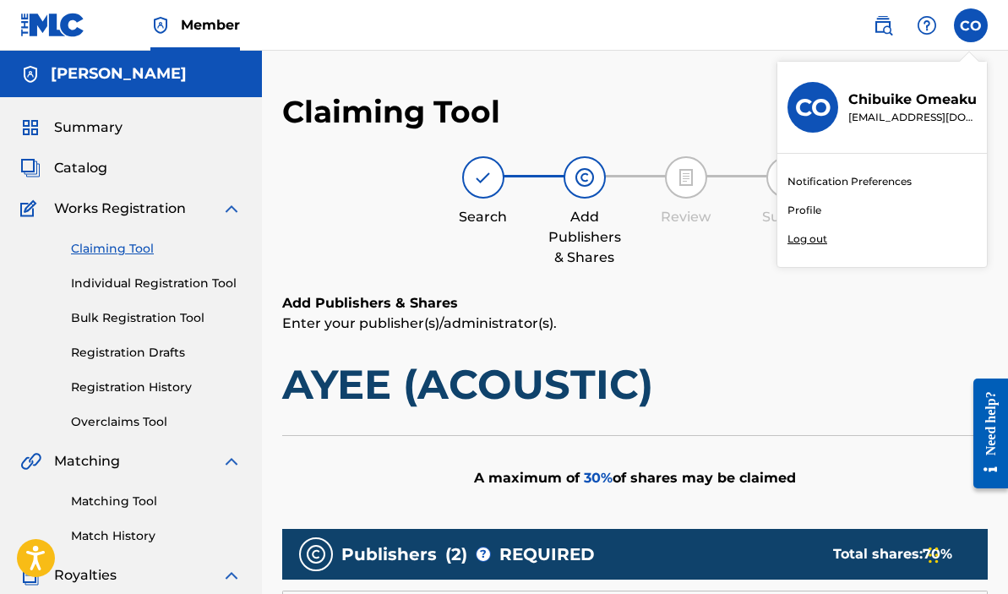
click at [825, 242] on p "Log out" at bounding box center [807, 239] width 40 height 15
click at [971, 25] on input "CO [PERSON_NAME] [EMAIL_ADDRESS][DOMAIN_NAME] Notification Preferences Profile …" at bounding box center [971, 25] width 0 height 0
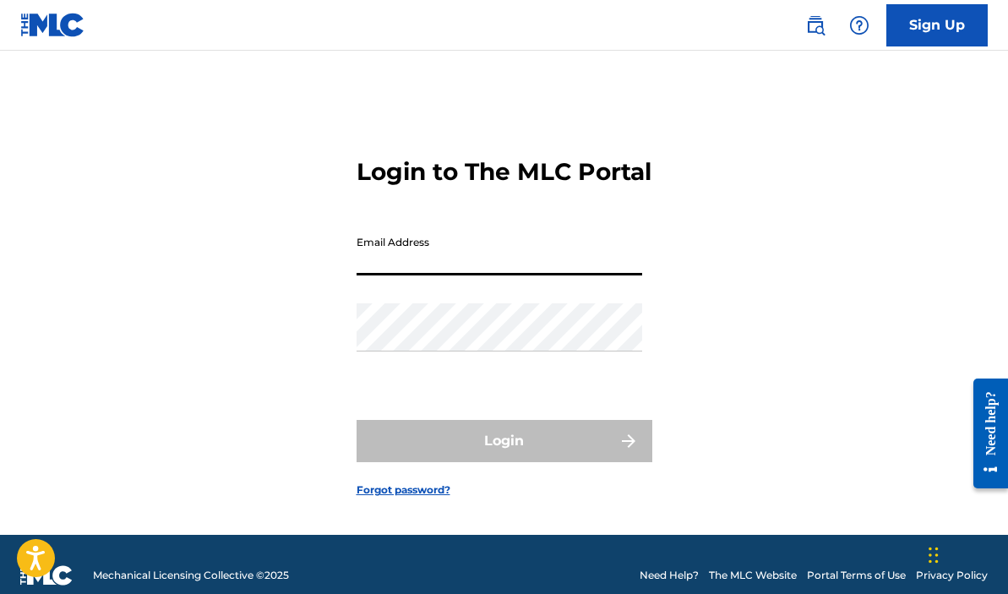
click at [523, 275] on input "Email Address" at bounding box center [500, 251] width 286 height 48
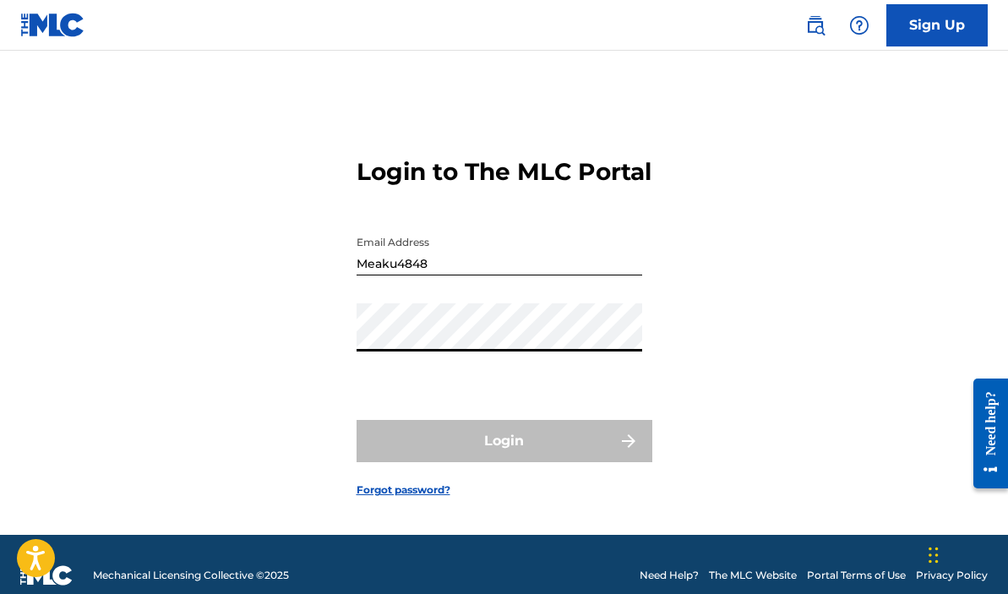
type input "[EMAIL_ADDRESS][DOMAIN_NAME]"
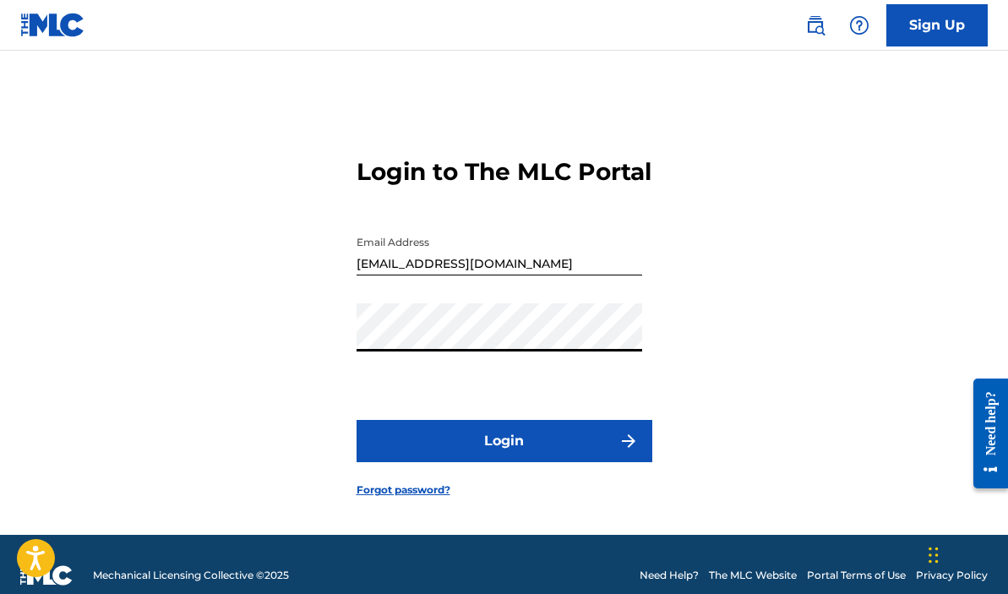
click at [547, 488] on form "Login to The MLC Portal Email Address [EMAIL_ADDRESS][DOMAIN_NAME] Password Log…" at bounding box center [505, 314] width 296 height 442
click at [558, 451] on button "Login" at bounding box center [505, 441] width 296 height 42
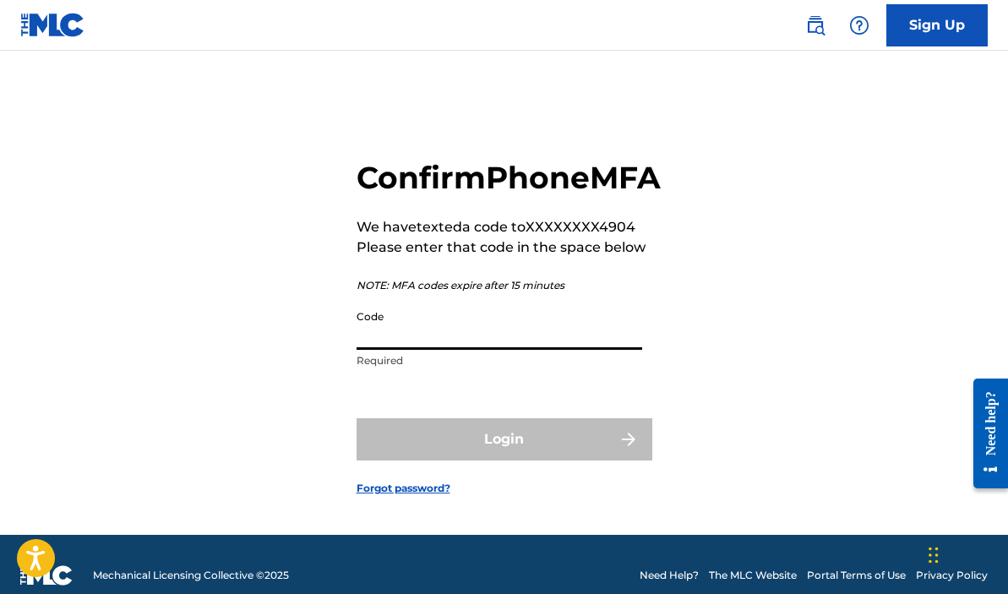
click at [433, 350] on input "Code" at bounding box center [500, 326] width 286 height 48
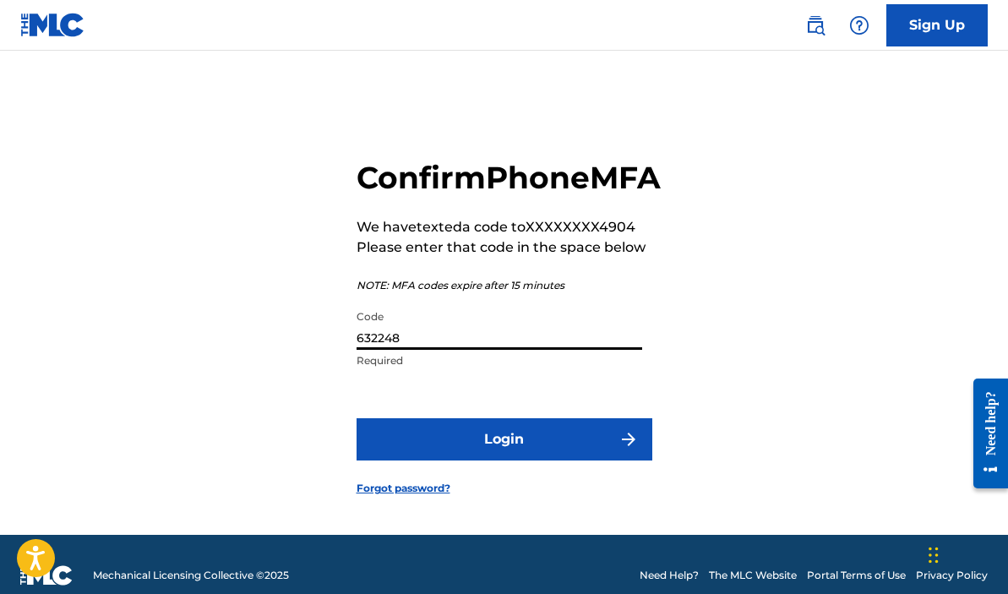
type input "632248"
click at [423, 460] on button "Login" at bounding box center [505, 439] width 296 height 42
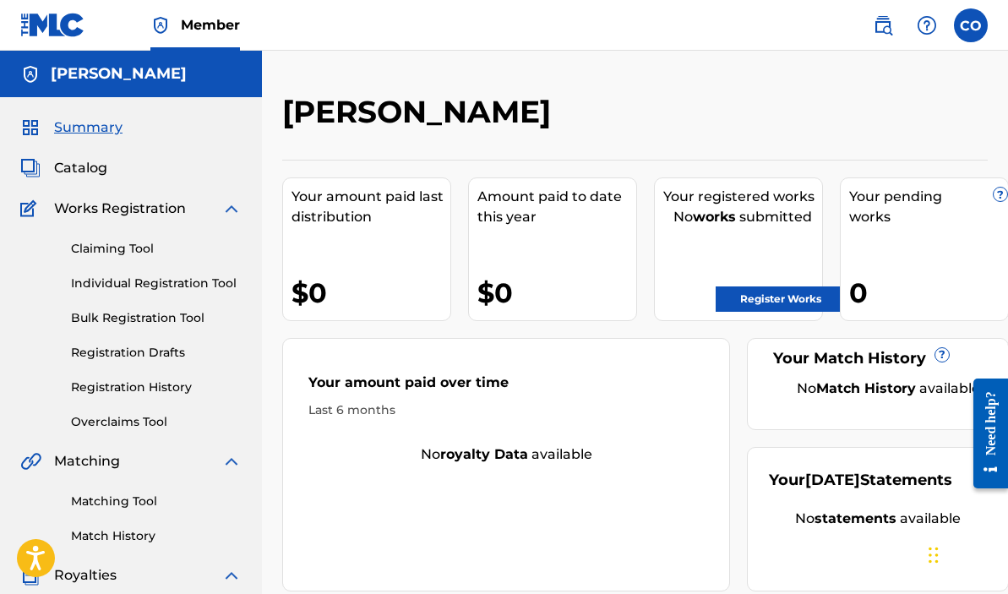
click at [143, 252] on link "Claiming Tool" at bounding box center [156, 249] width 171 height 18
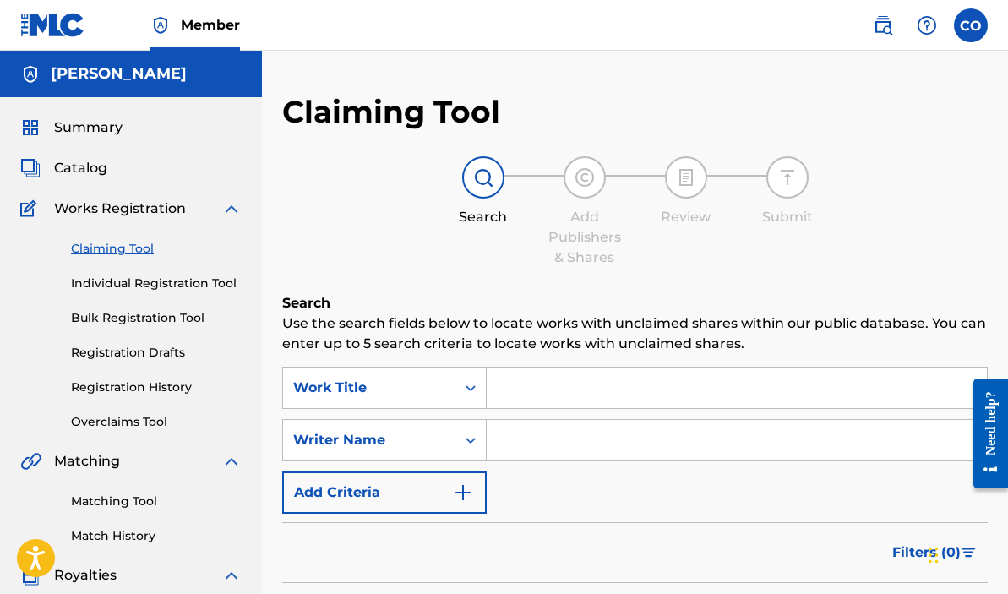
click at [960, 25] on label at bounding box center [971, 25] width 34 height 34
click at [971, 25] on input "CO [PERSON_NAME] [EMAIL_ADDRESS][DOMAIN_NAME] Notification Preferences Profile …" at bounding box center [971, 25] width 0 height 0
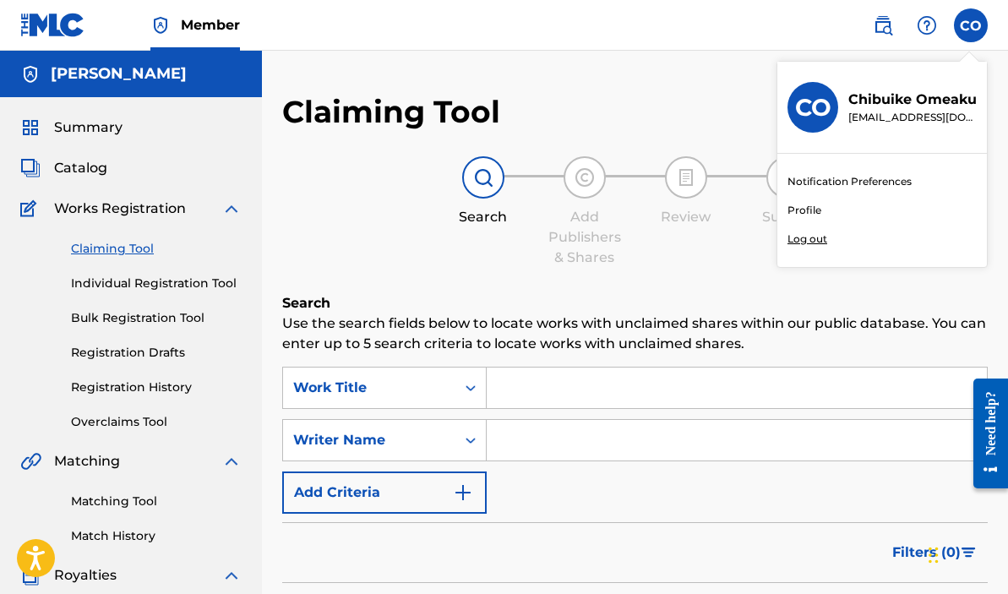
click at [805, 210] on link "Profile" at bounding box center [804, 210] width 34 height 15
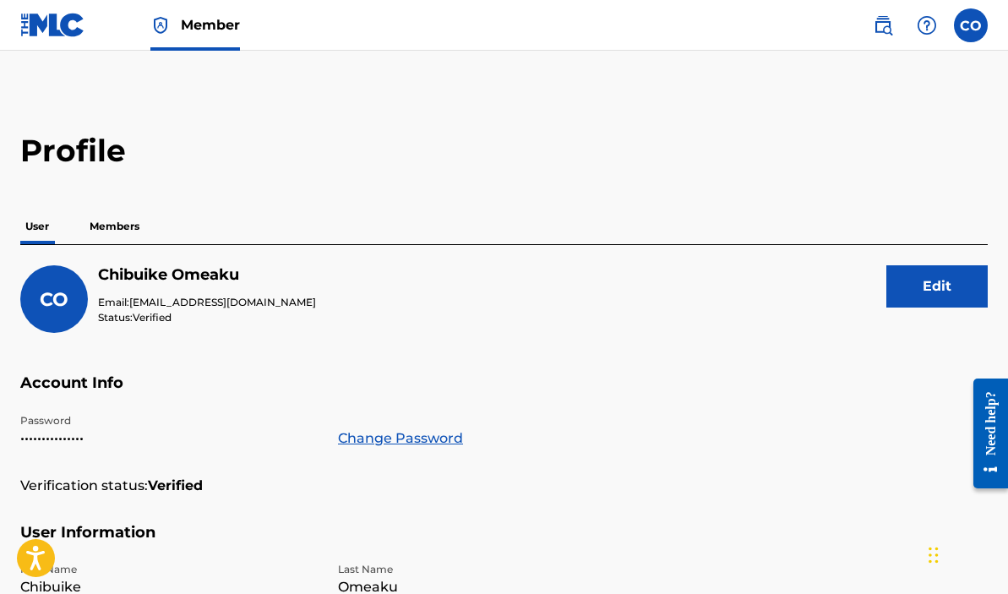
click at [118, 237] on p "Members" at bounding box center [114, 226] width 60 height 35
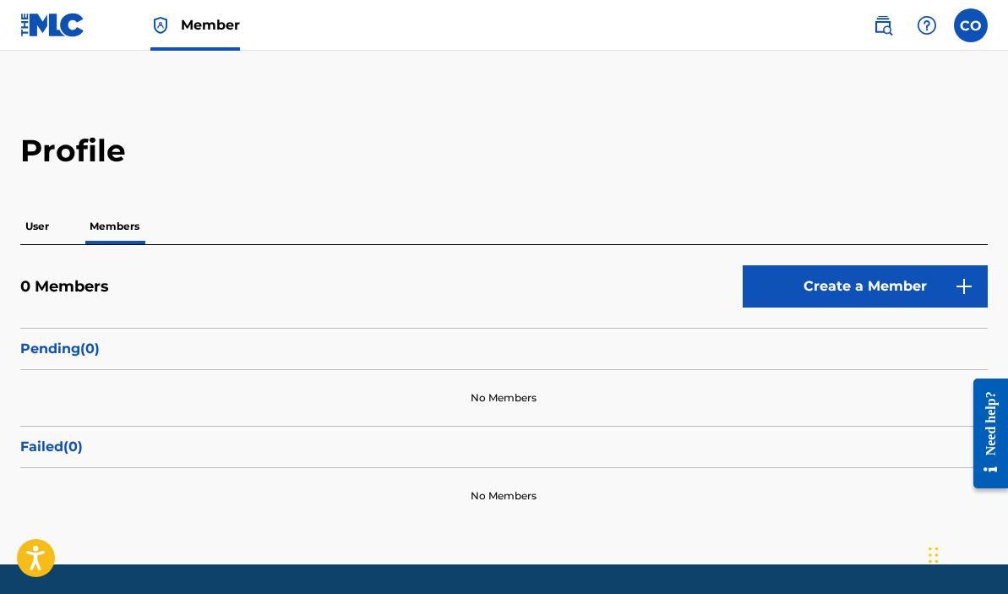
click at [57, 225] on div "User Members" at bounding box center [503, 226] width 967 height 35
click at [35, 232] on p "User" at bounding box center [37, 226] width 34 height 35
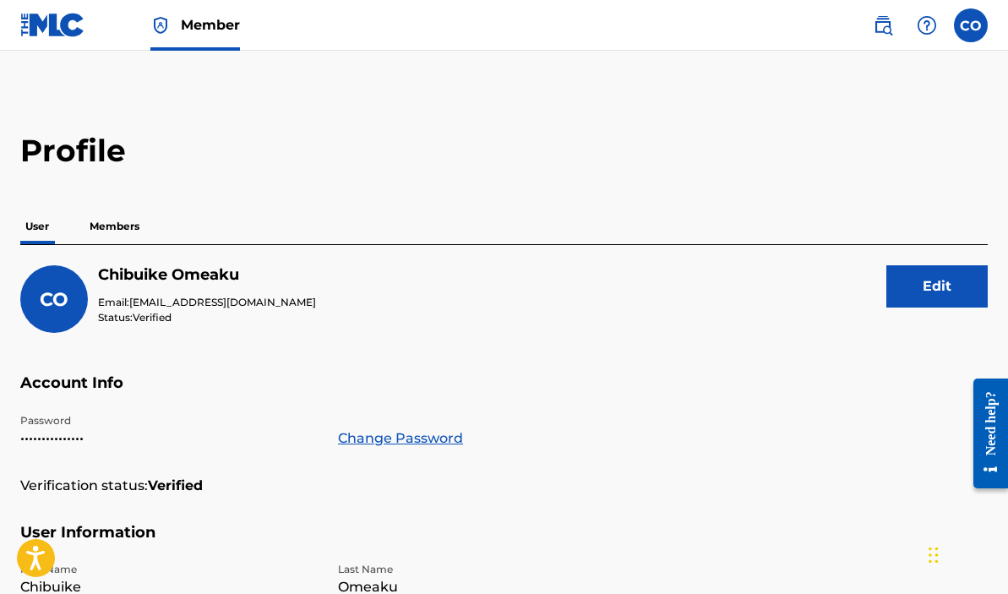
click at [45, 28] on img at bounding box center [52, 25] width 65 height 25
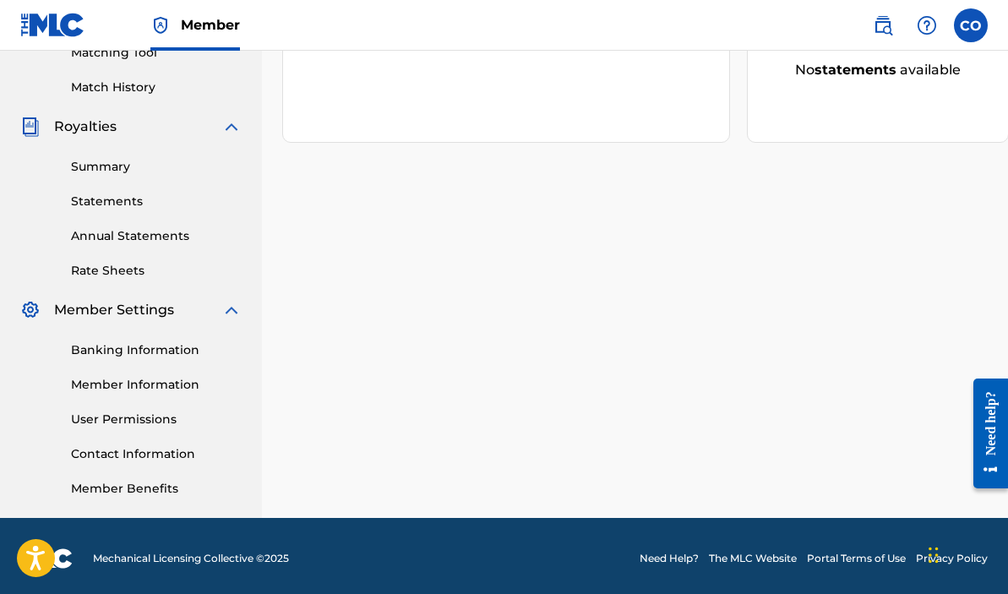
scroll to position [454, 0]
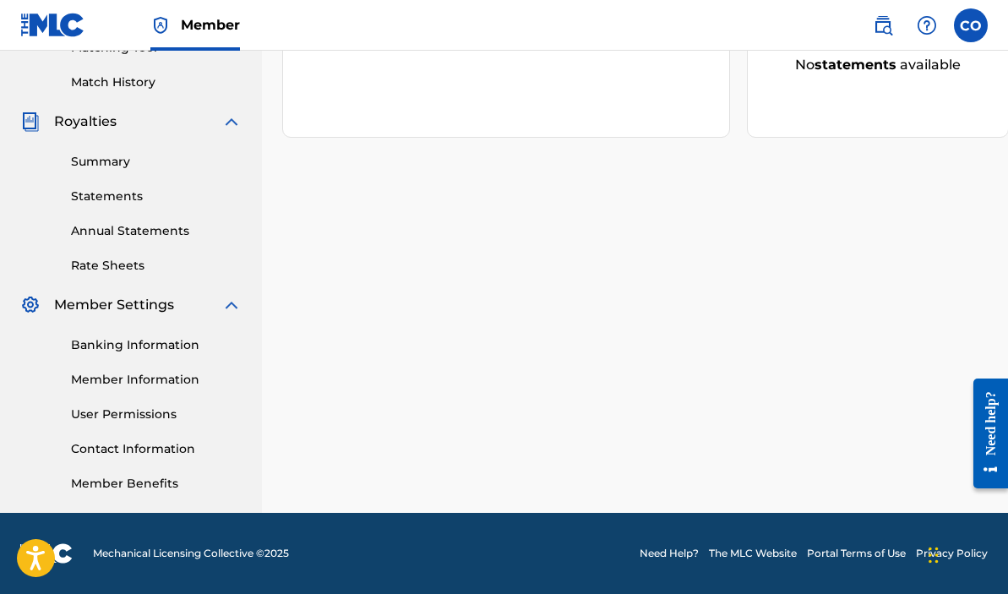
click at [150, 374] on link "Member Information" at bounding box center [156, 380] width 171 height 18
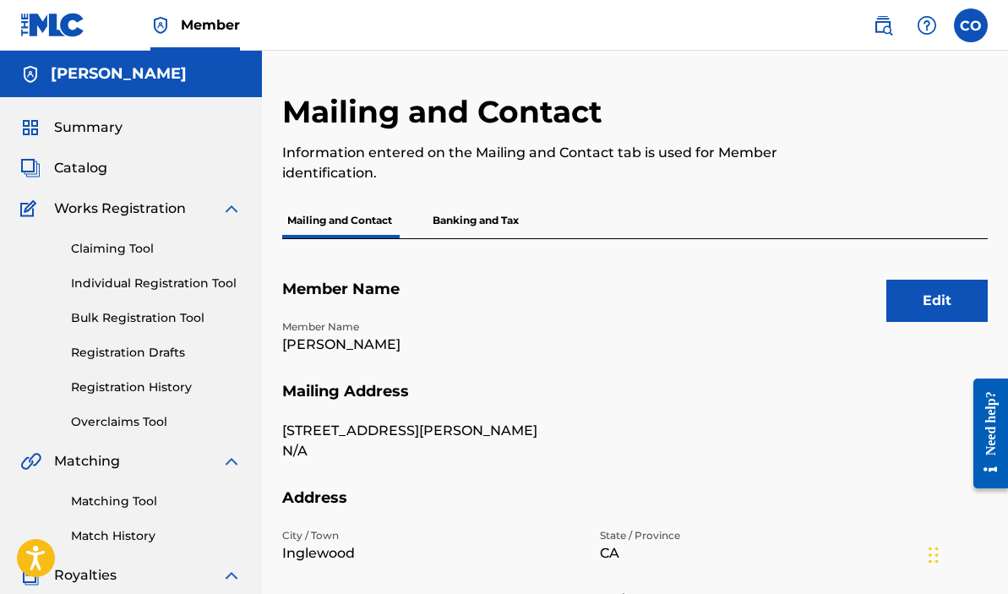
click at [902, 315] on button "Edit" at bounding box center [936, 301] width 101 height 42
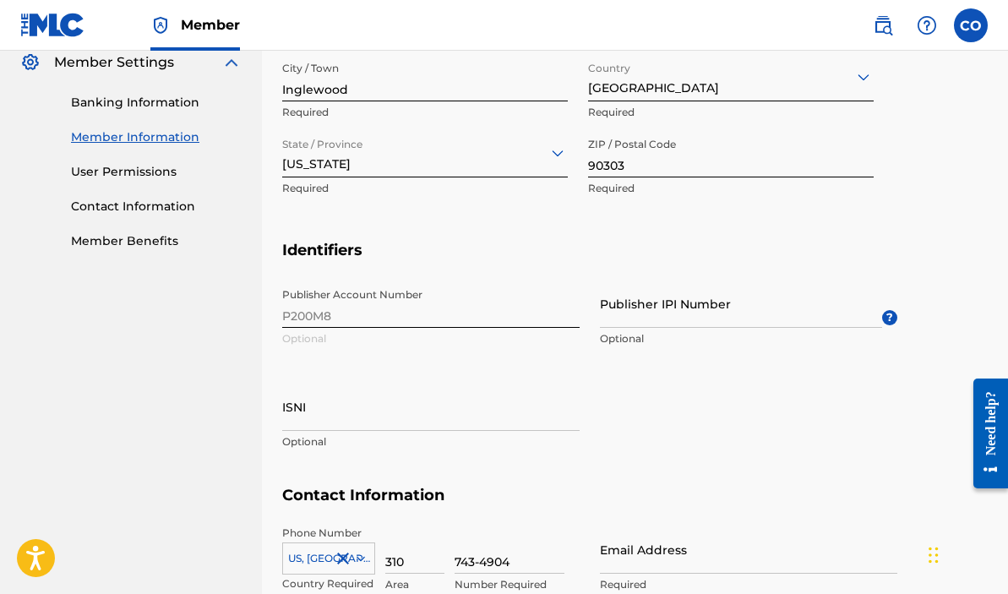
scroll to position [695, 0]
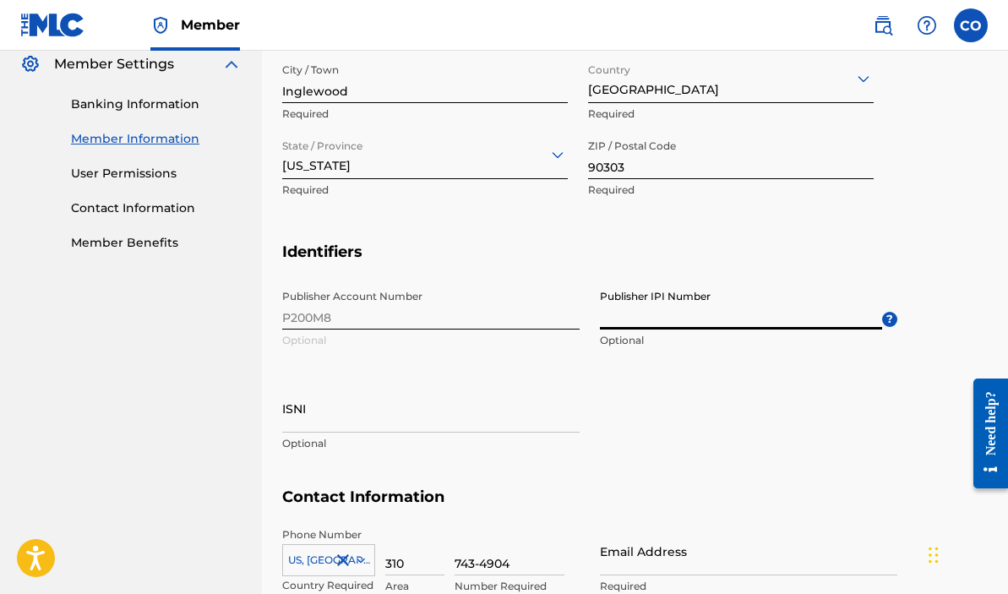
click at [678, 322] on input "Publisher IPI Number" at bounding box center [741, 305] width 282 height 48
click at [667, 324] on input "Publisher IPI Number" at bounding box center [741, 305] width 282 height 48
click at [472, 310] on div "Publisher Account Number P200M8 Optional Publisher IPI Number Optional ? ISNI O…" at bounding box center [589, 384] width 615 height 206
click at [436, 308] on div "Publisher Account Number P200M8 Optional Publisher IPI Number Optional ? ISNI O…" at bounding box center [589, 384] width 615 height 206
click at [400, 302] on div "Publisher Account Number P200M8 Optional Publisher IPI Number Optional ? ISNI O…" at bounding box center [589, 384] width 615 height 206
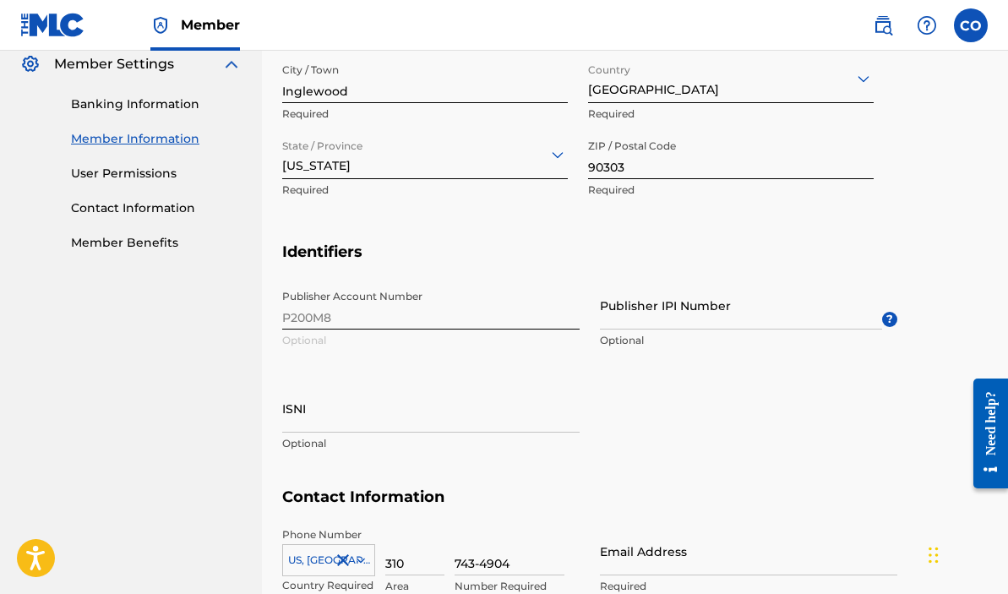
click at [316, 319] on div "Publisher Account Number P200M8 Optional Publisher IPI Number Optional ? ISNI O…" at bounding box center [589, 384] width 615 height 206
click at [638, 323] on input "Publisher IPI Number" at bounding box center [741, 305] width 282 height 48
type input "523896036"
click at [759, 402] on div "Publisher Account Number P200M8 Optional Publisher IPI Number 523896036 Optiona…" at bounding box center [589, 384] width 615 height 206
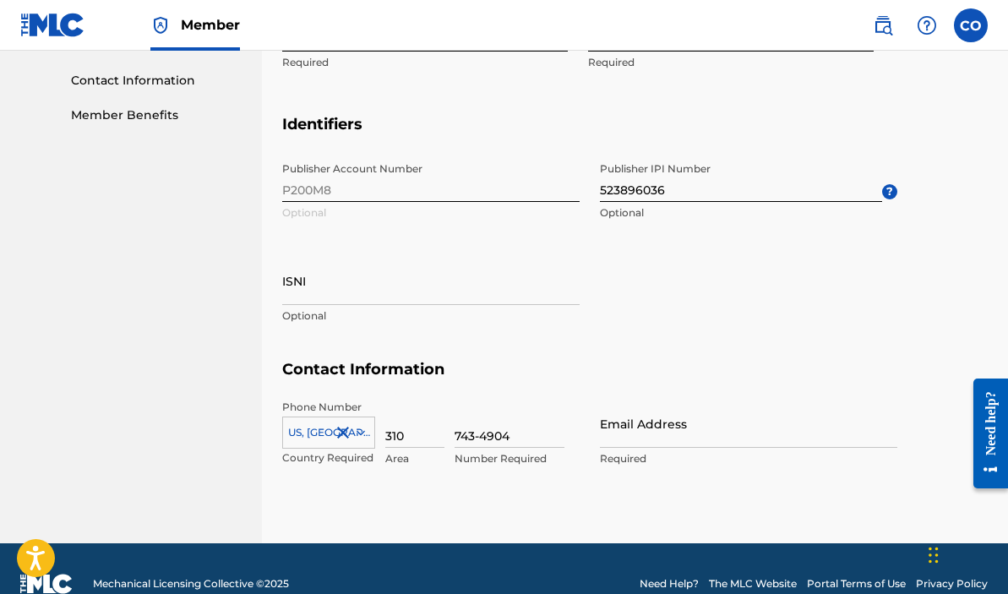
scroll to position [852, 0]
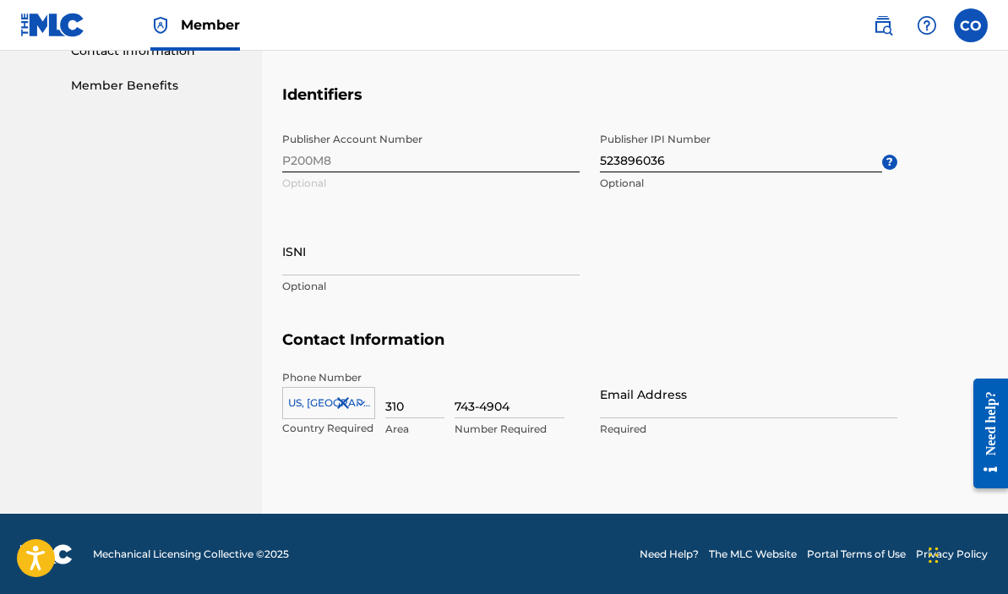
click at [672, 411] on input "Email Address" at bounding box center [748, 394] width 297 height 48
type input "[EMAIL_ADDRESS][DOMAIN_NAME]"
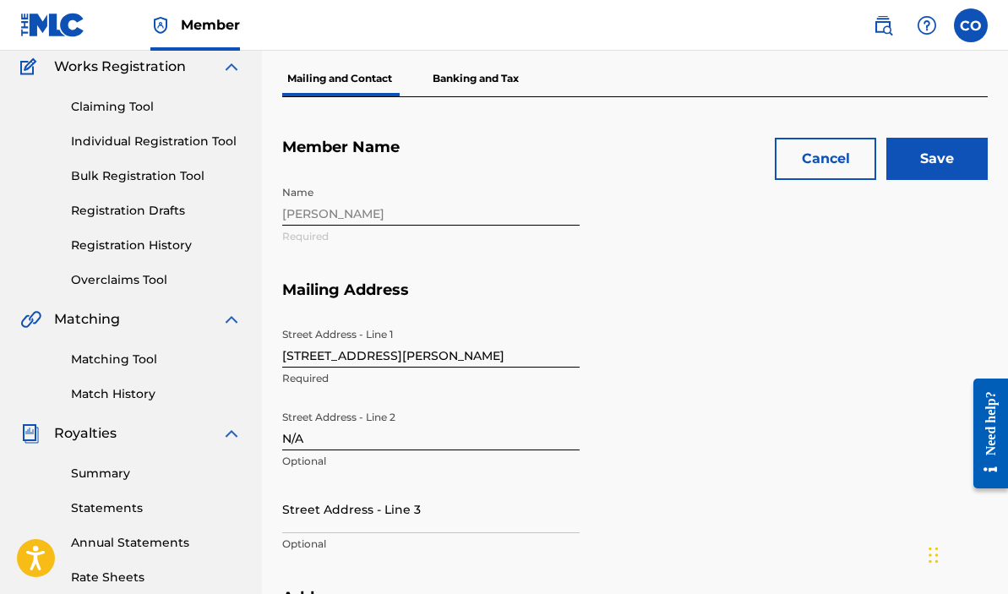
scroll to position [119, 0]
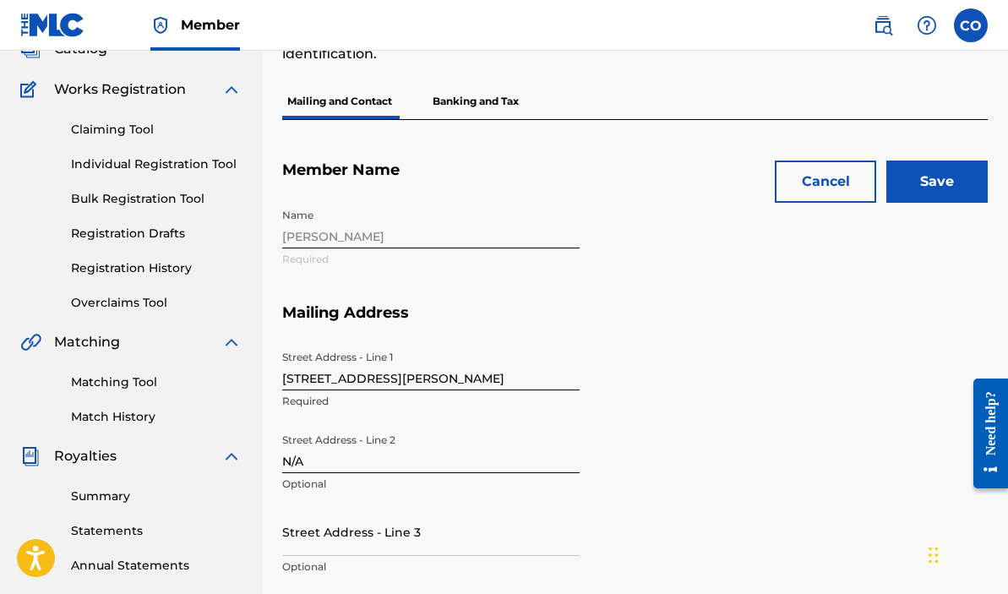
click at [949, 175] on input "Save" at bounding box center [936, 182] width 101 height 42
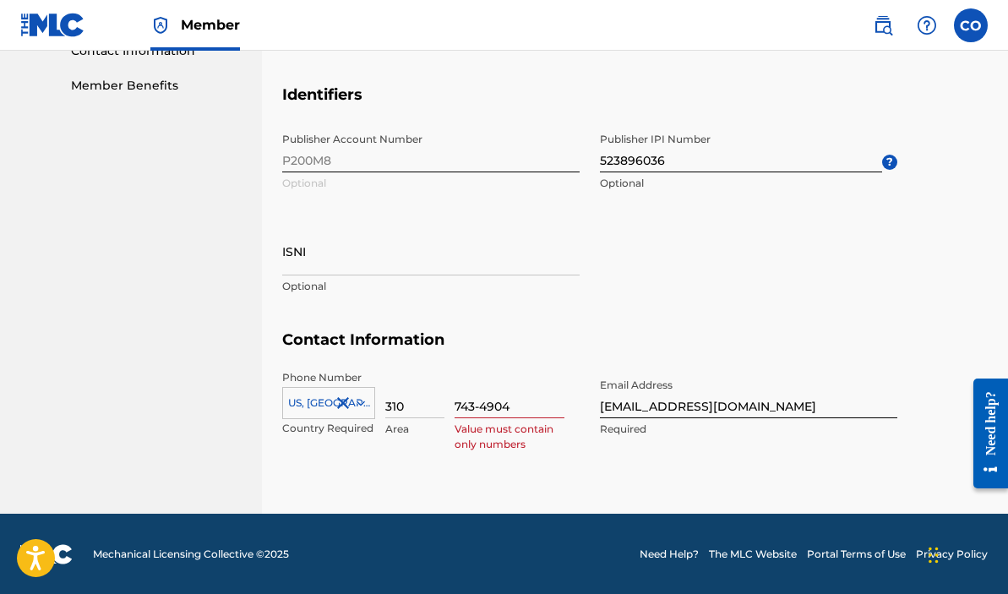
click at [481, 407] on input "743-4904" at bounding box center [510, 394] width 110 height 48
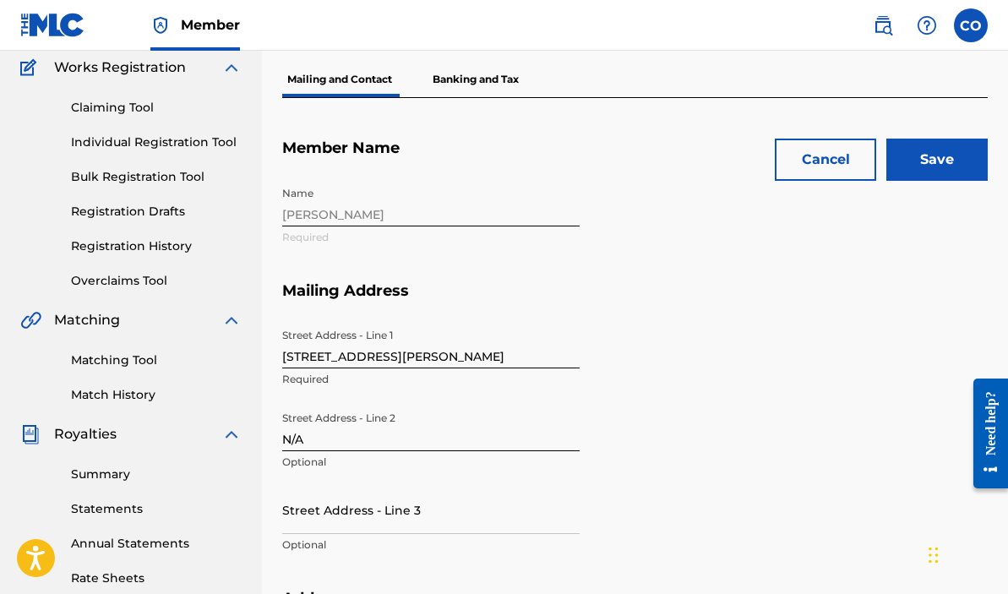
scroll to position [59, 0]
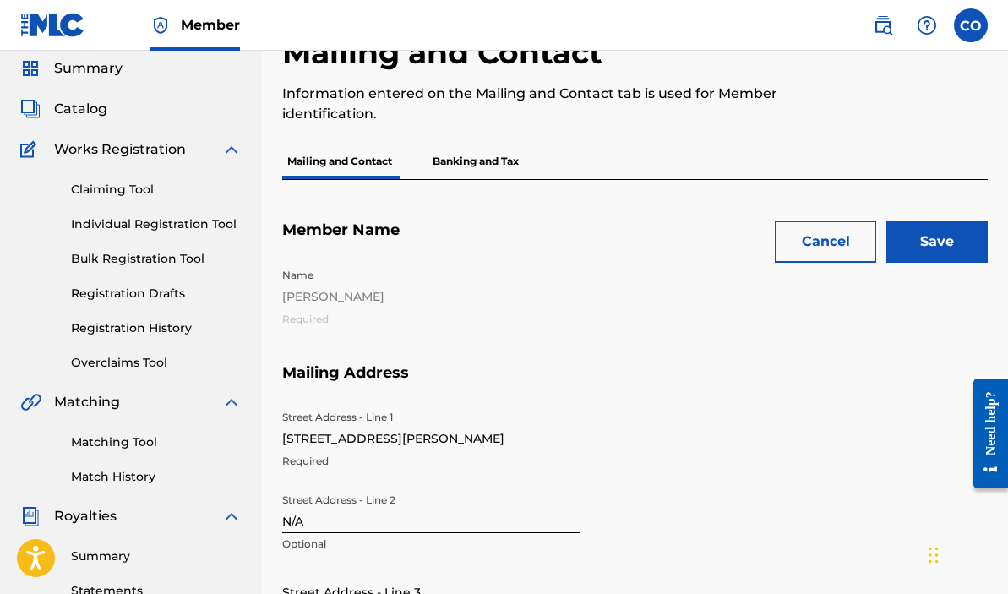
type input "7434904"
click at [929, 242] on input "Save" at bounding box center [936, 242] width 101 height 42
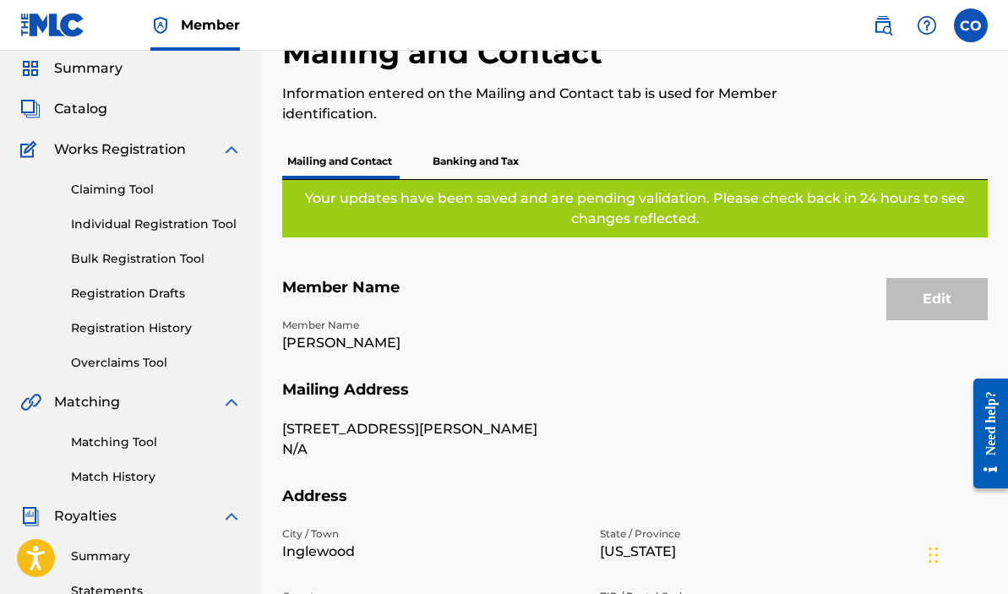
click at [126, 190] on link "Claiming Tool" at bounding box center [156, 190] width 171 height 18
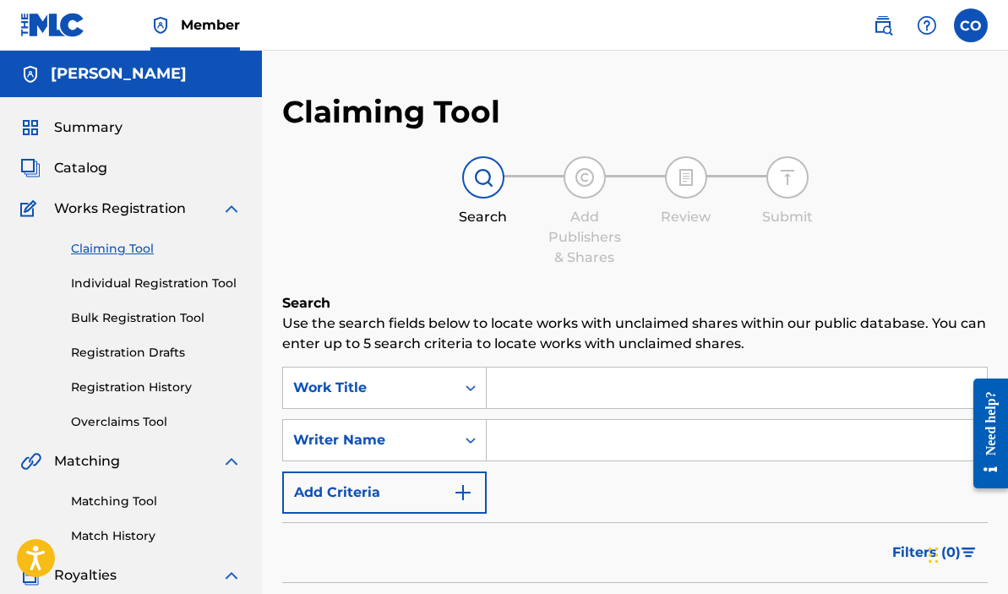
click at [507, 442] on input "Search Form" at bounding box center [737, 440] width 500 height 41
type input "Chibuike [PERSON_NAME]"
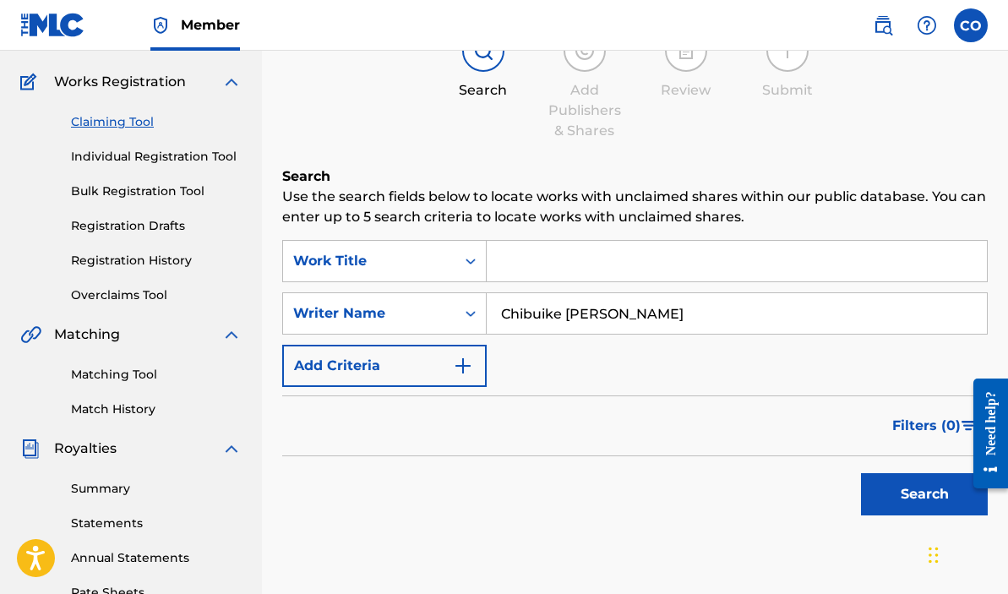
scroll to position [139, 0]
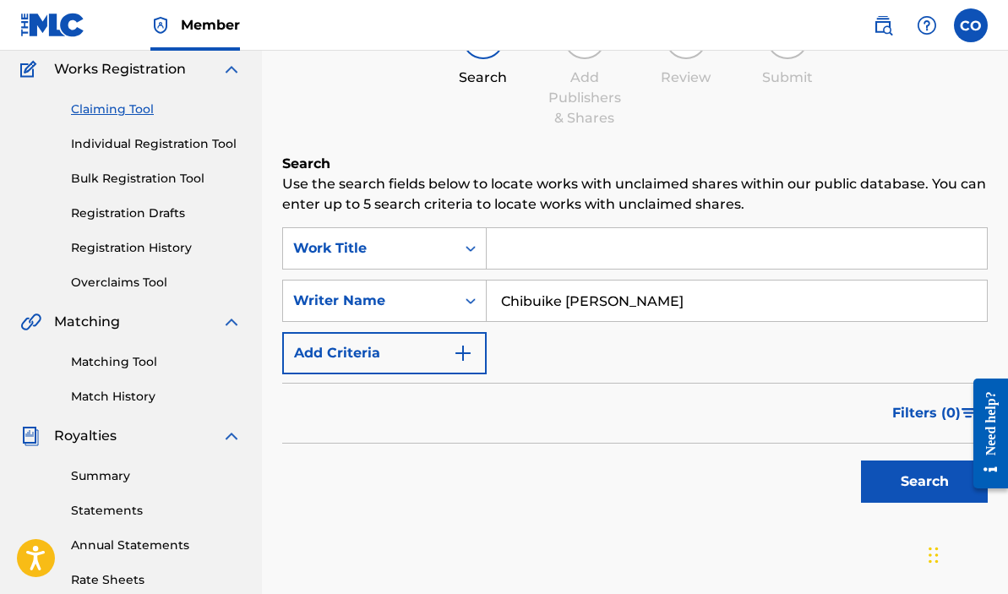
click at [870, 473] on button "Search" at bounding box center [924, 481] width 127 height 42
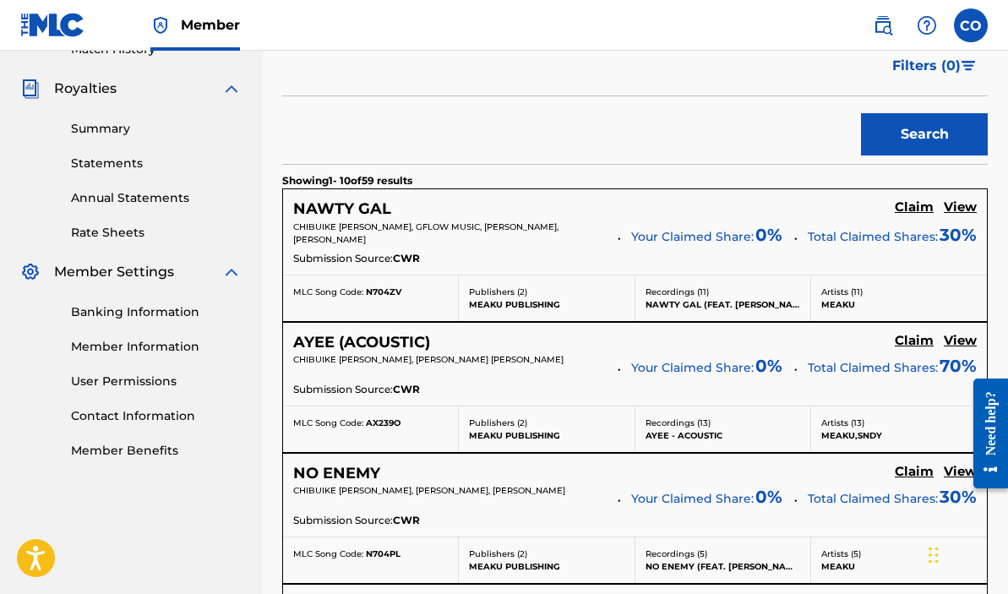
scroll to position [532, 0]
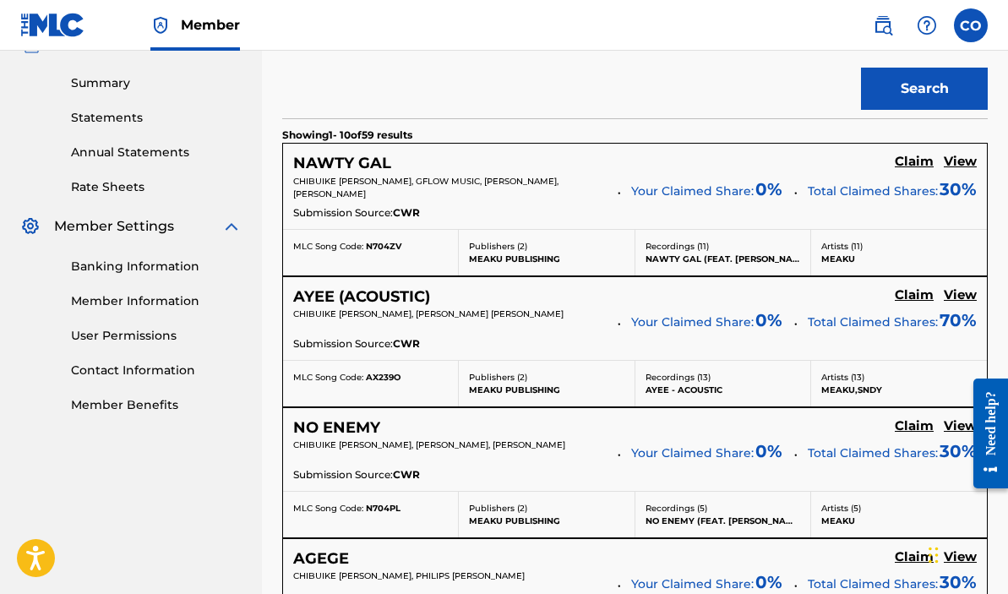
click at [911, 170] on h5 "Claim" at bounding box center [914, 162] width 39 height 16
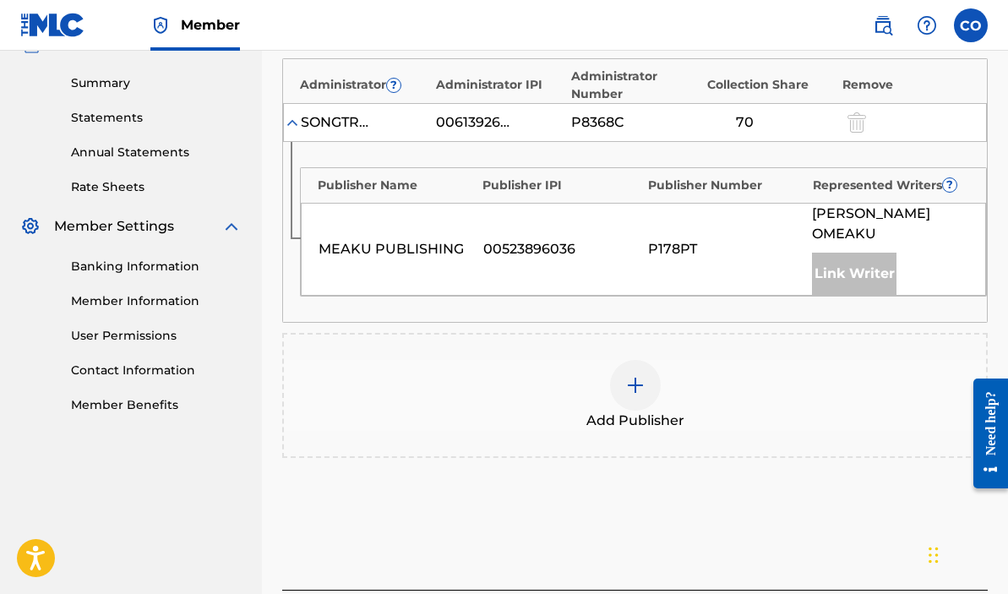
click at [613, 386] on div at bounding box center [635, 385] width 51 height 51
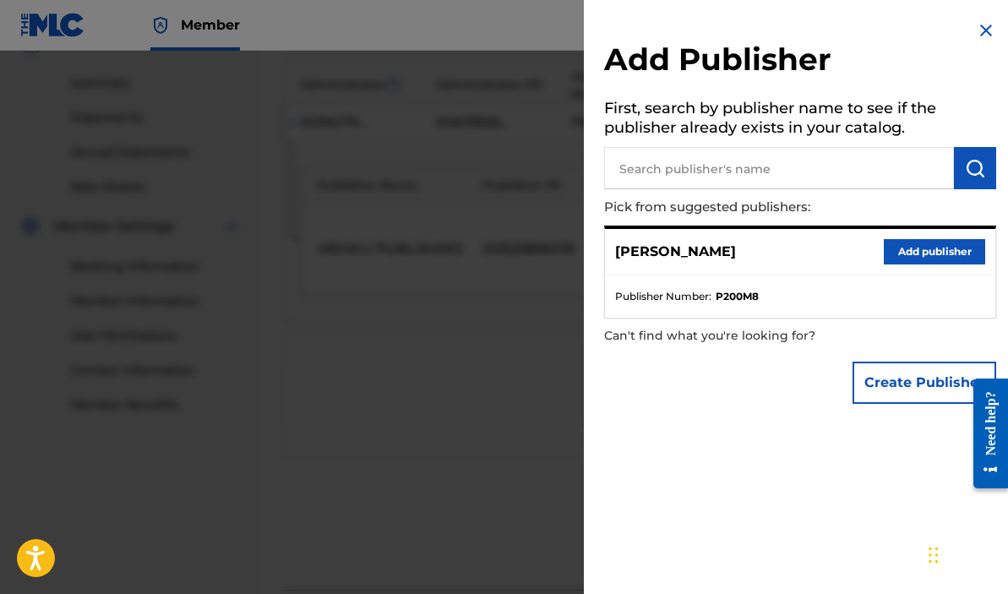
click at [876, 384] on button "Create Publisher" at bounding box center [925, 383] width 144 height 42
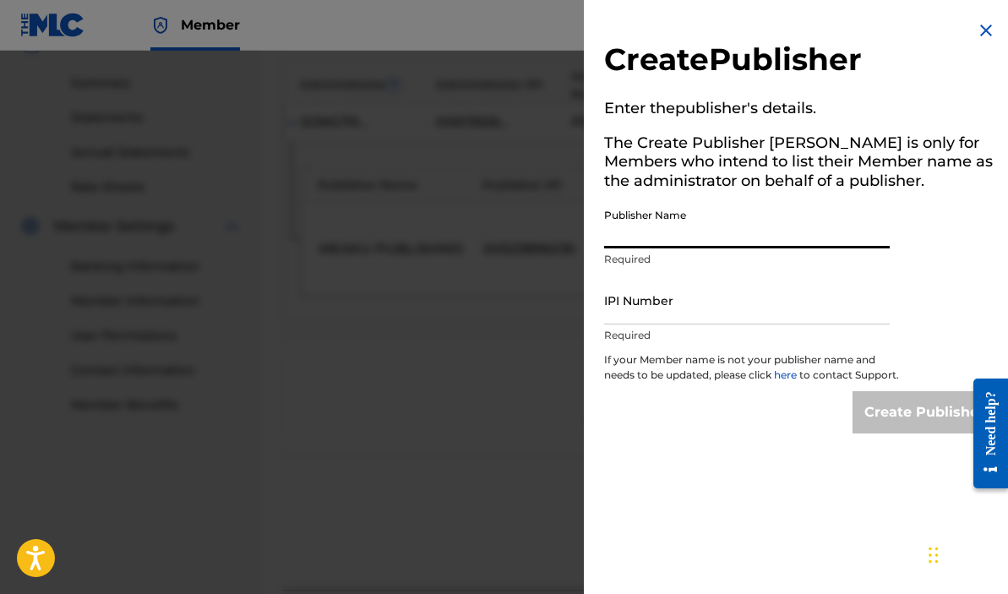
click at [689, 243] on input "Publisher Name" at bounding box center [747, 224] width 286 height 48
type input "Meaku Publishing"
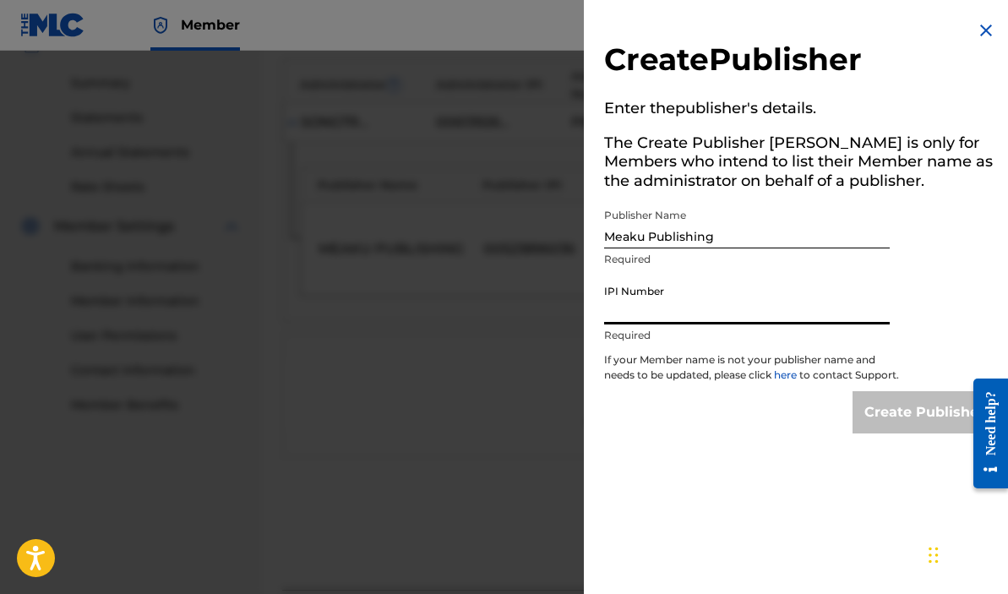
click at [675, 316] on input "IPI Number" at bounding box center [747, 300] width 286 height 48
type input "523896036"
click at [881, 408] on input "Create Publisher" at bounding box center [925, 412] width 144 height 42
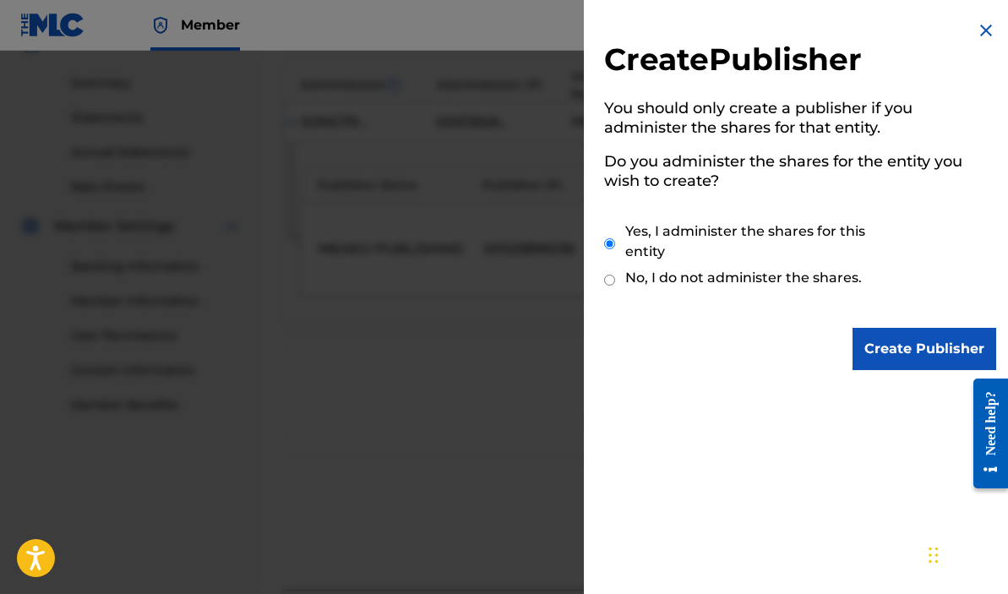
click at [872, 334] on input "Create Publisher" at bounding box center [925, 349] width 144 height 42
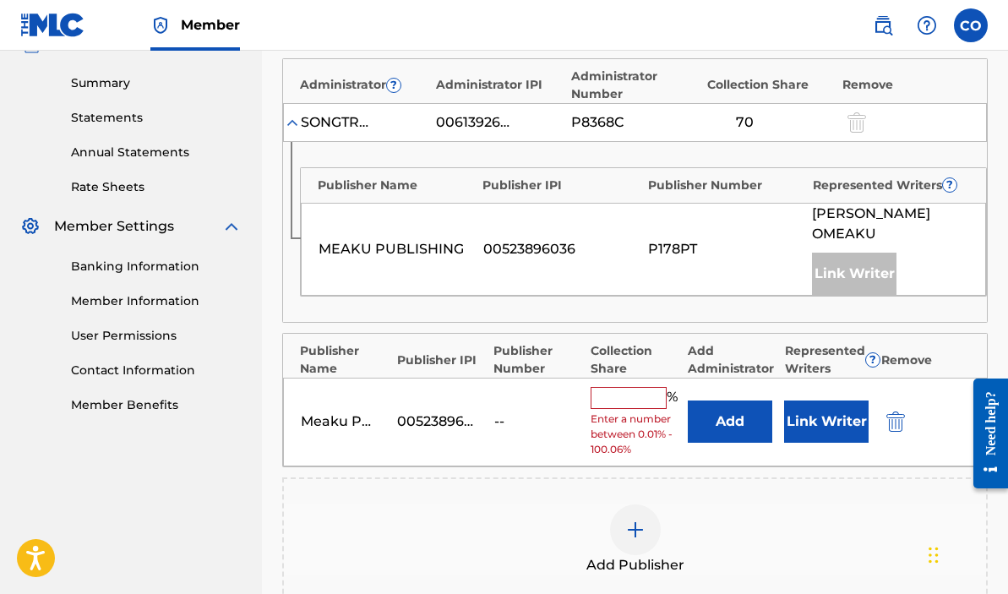
click at [615, 400] on input "text" at bounding box center [629, 398] width 76 height 22
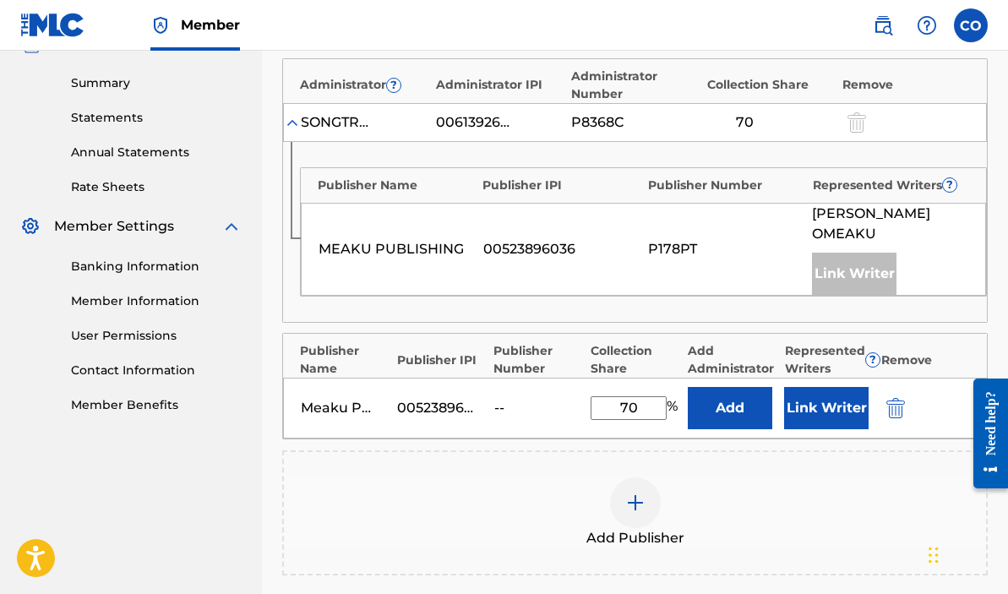
type input "70"
click at [848, 123] on div at bounding box center [854, 121] width 25 height 19
click at [744, 417] on button "Add" at bounding box center [730, 408] width 84 height 42
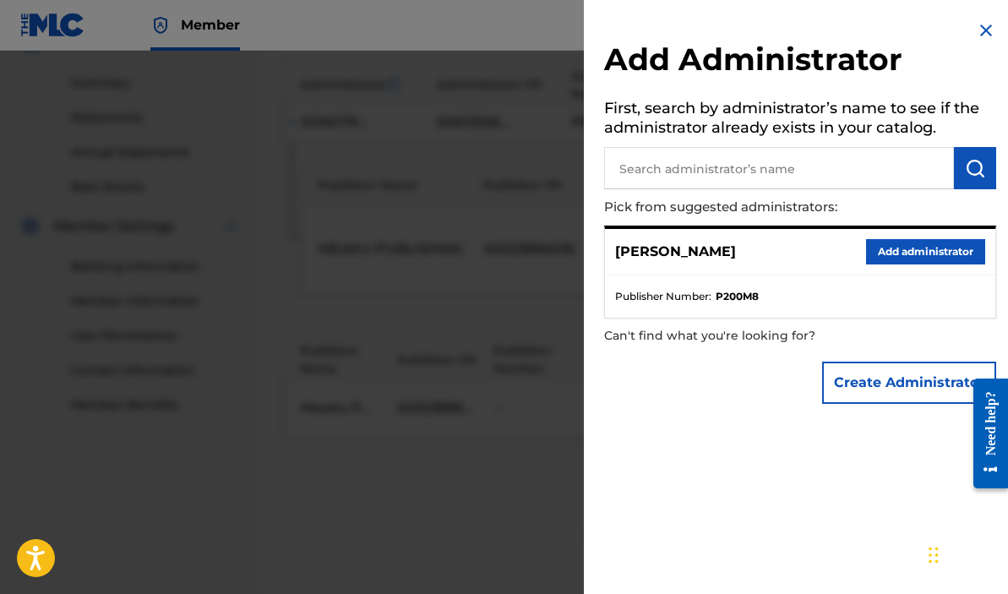
click at [978, 25] on img at bounding box center [986, 30] width 20 height 20
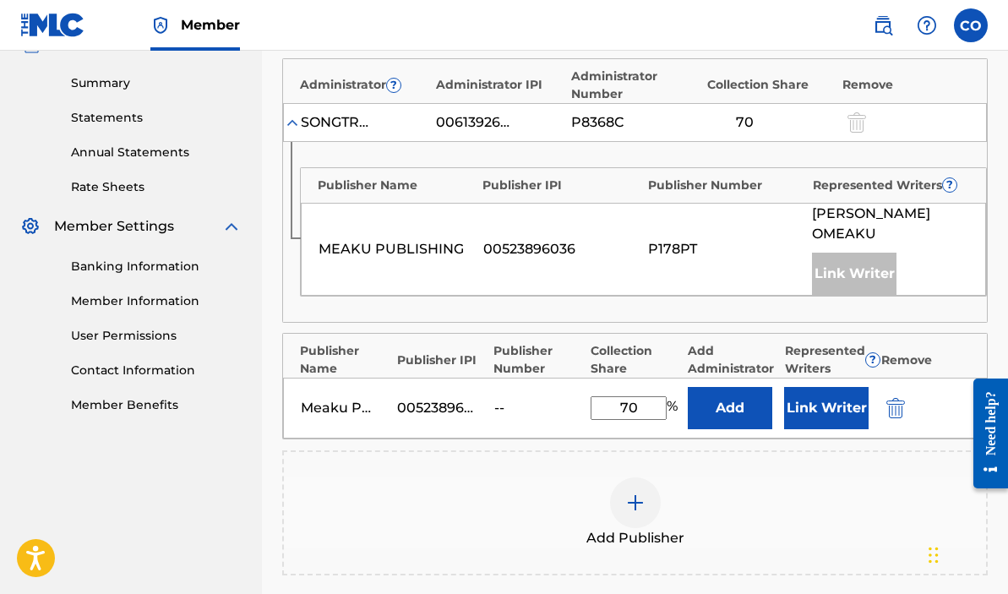
click at [817, 390] on button "Link Writer" at bounding box center [826, 408] width 84 height 42
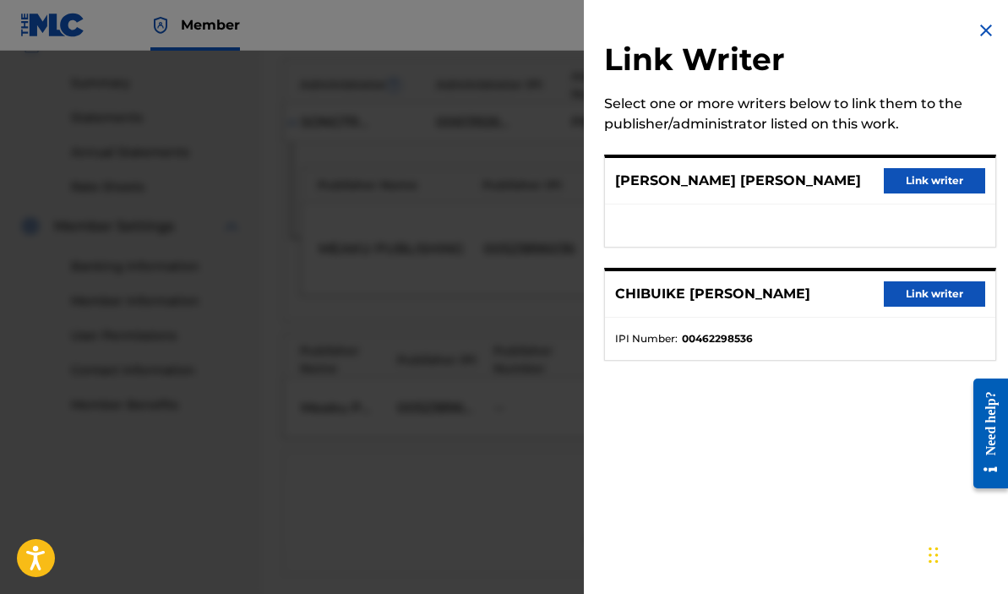
click at [979, 30] on img at bounding box center [986, 30] width 20 height 20
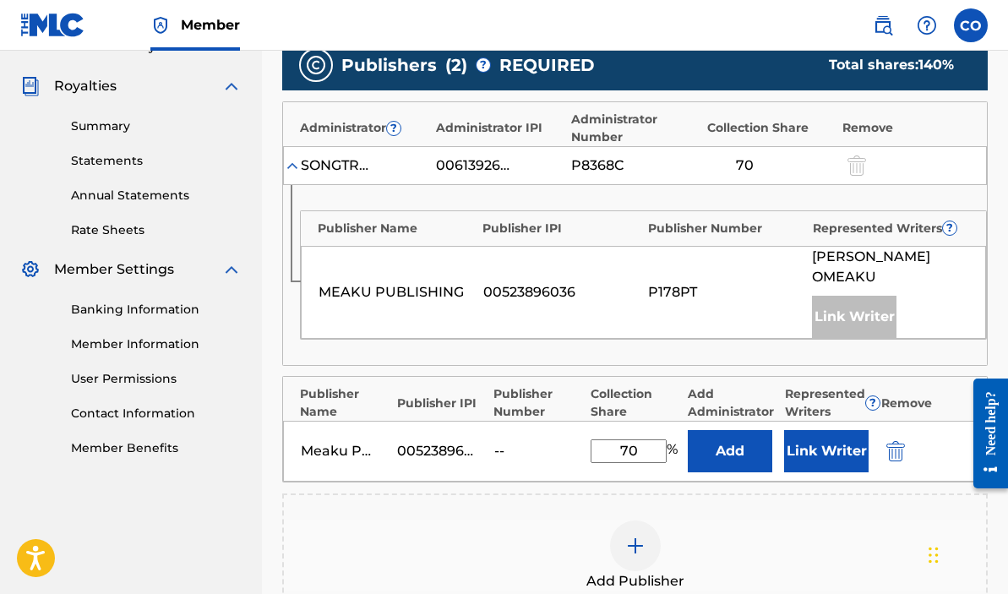
scroll to position [448, 0]
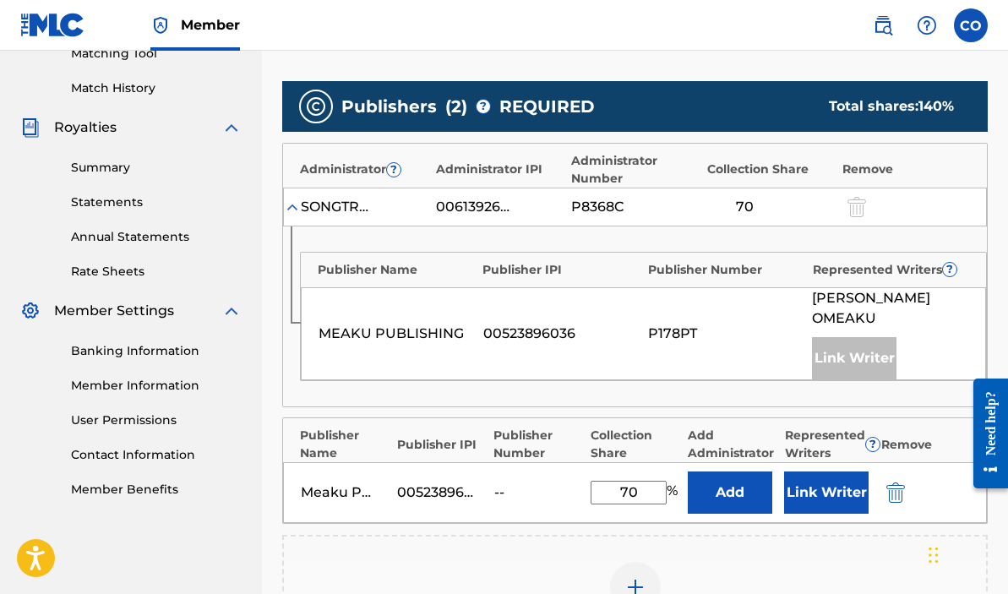
click at [907, 497] on div at bounding box center [919, 492] width 76 height 19
click at [899, 495] on img "submit" at bounding box center [895, 492] width 19 height 20
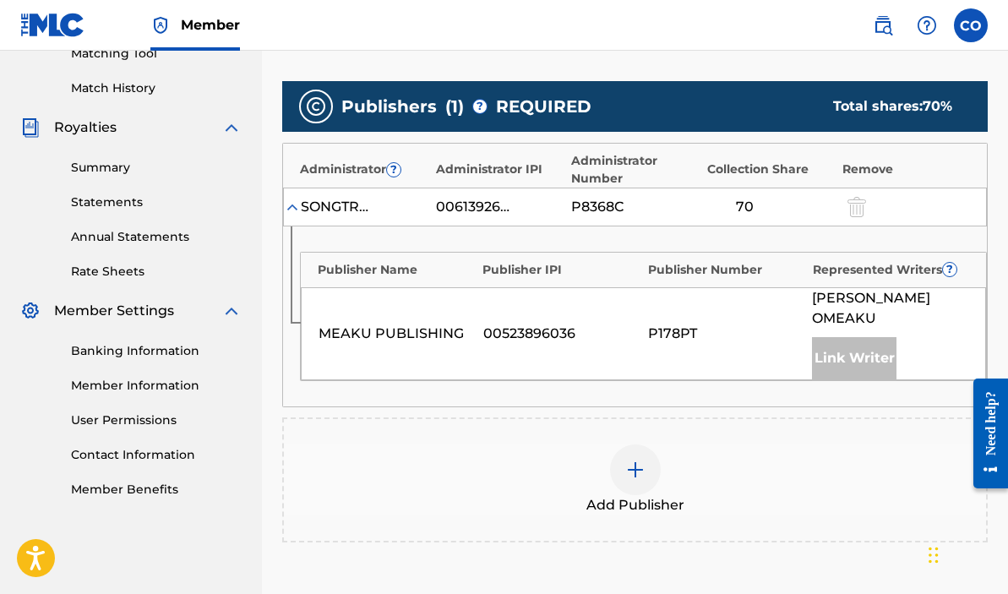
click at [842, 344] on div "Link Writer" at bounding box center [854, 358] width 84 height 42
click at [293, 210] on img at bounding box center [292, 207] width 17 height 17
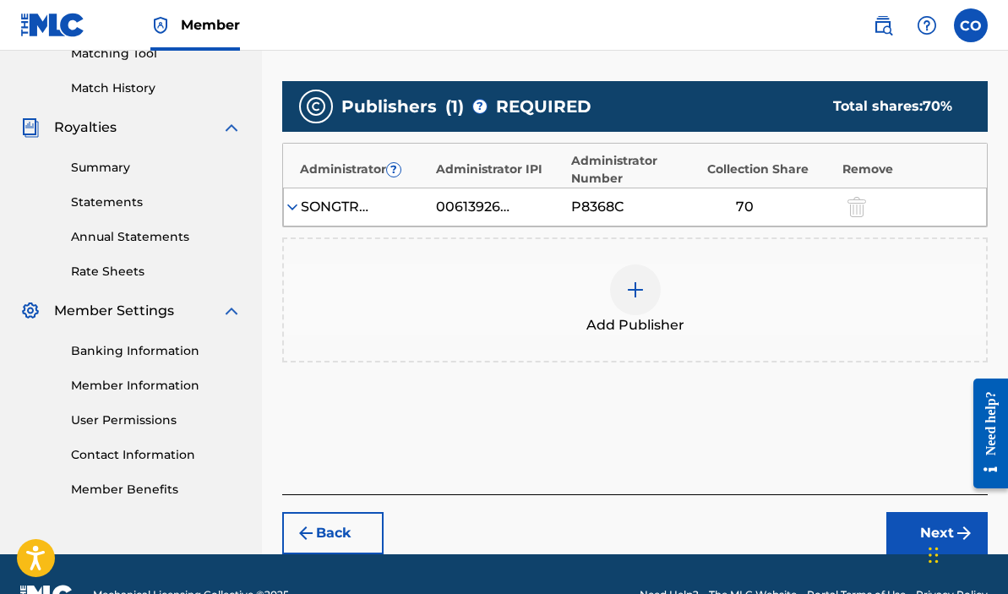
click at [293, 210] on img at bounding box center [292, 207] width 17 height 17
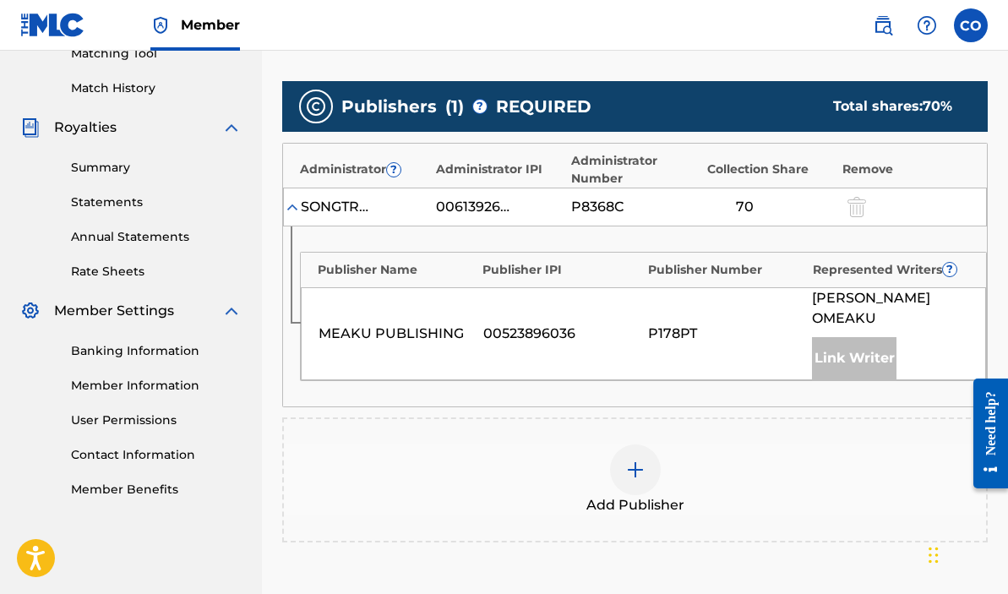
click at [166, 342] on link "Banking Information" at bounding box center [156, 351] width 171 height 18
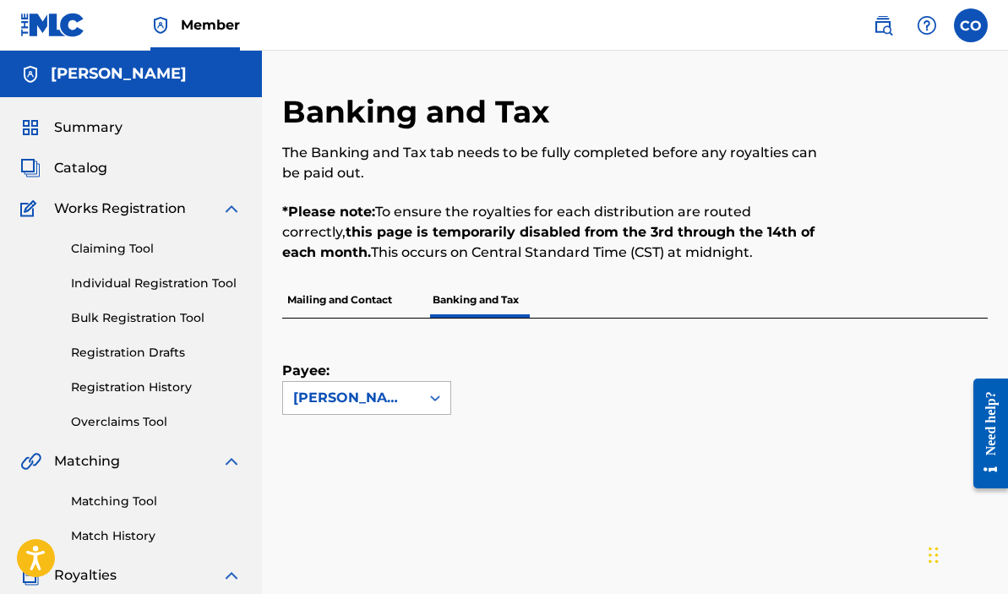
click at [431, 403] on icon at bounding box center [435, 398] width 17 height 17
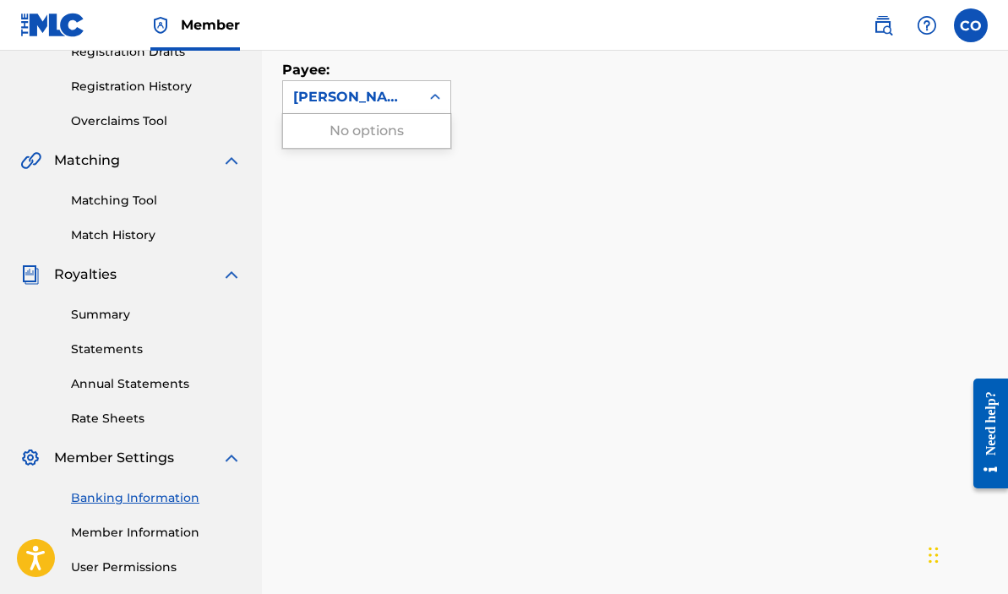
scroll to position [299, 0]
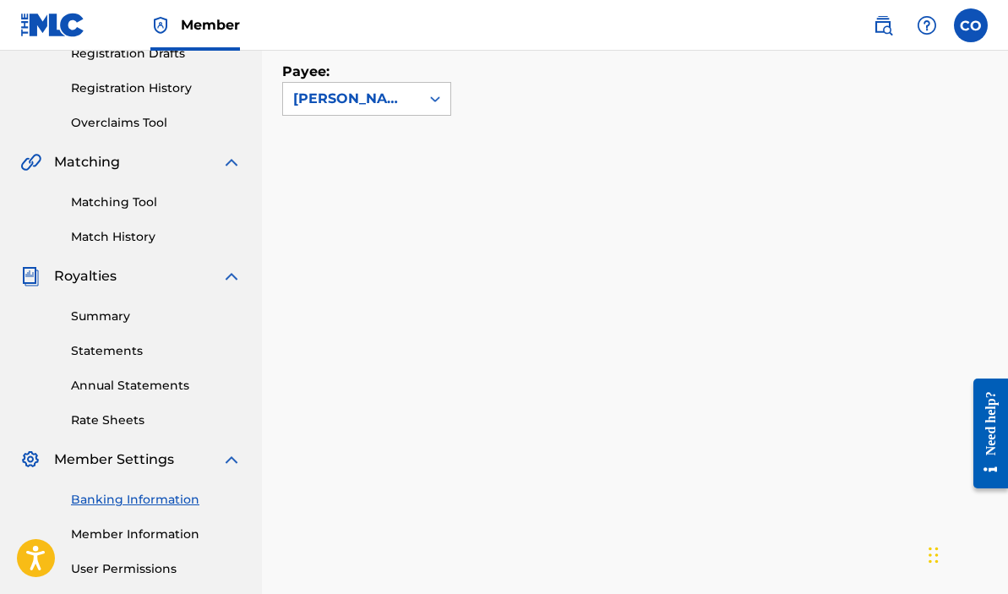
click at [160, 531] on link "Member Information" at bounding box center [156, 535] width 171 height 18
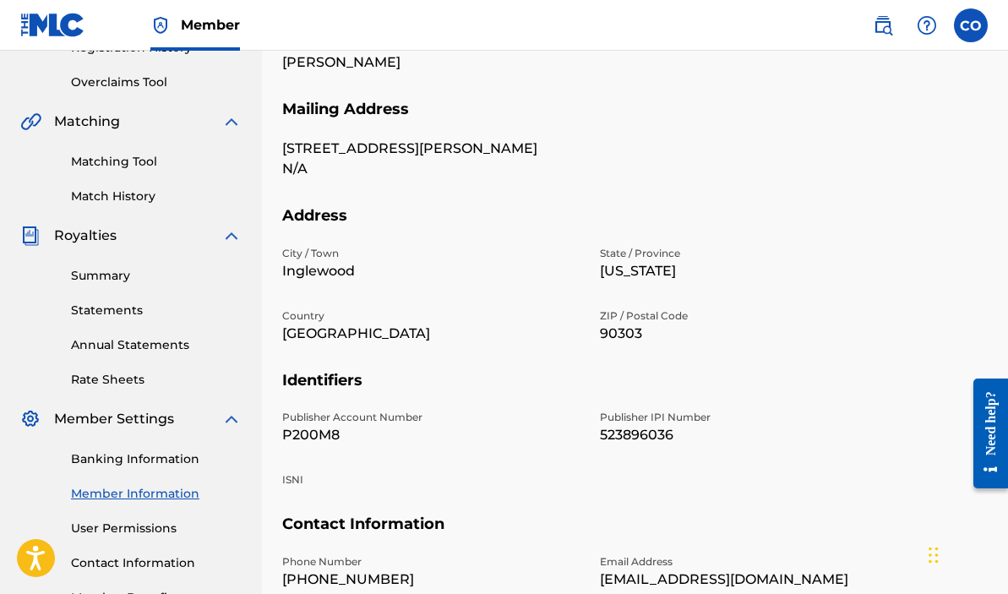
scroll to position [336, 0]
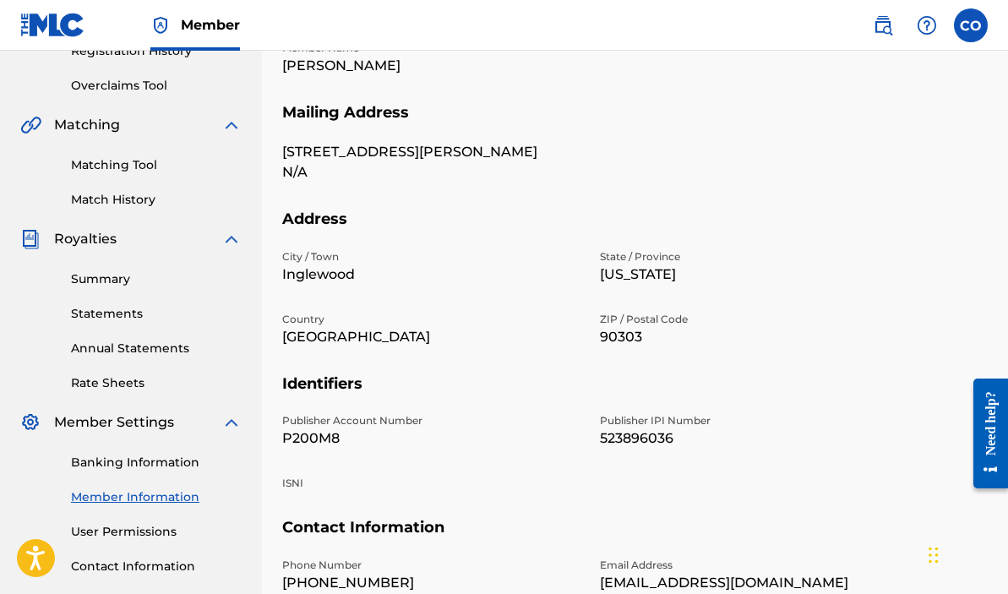
click at [101, 171] on link "Matching Tool" at bounding box center [156, 165] width 171 height 18
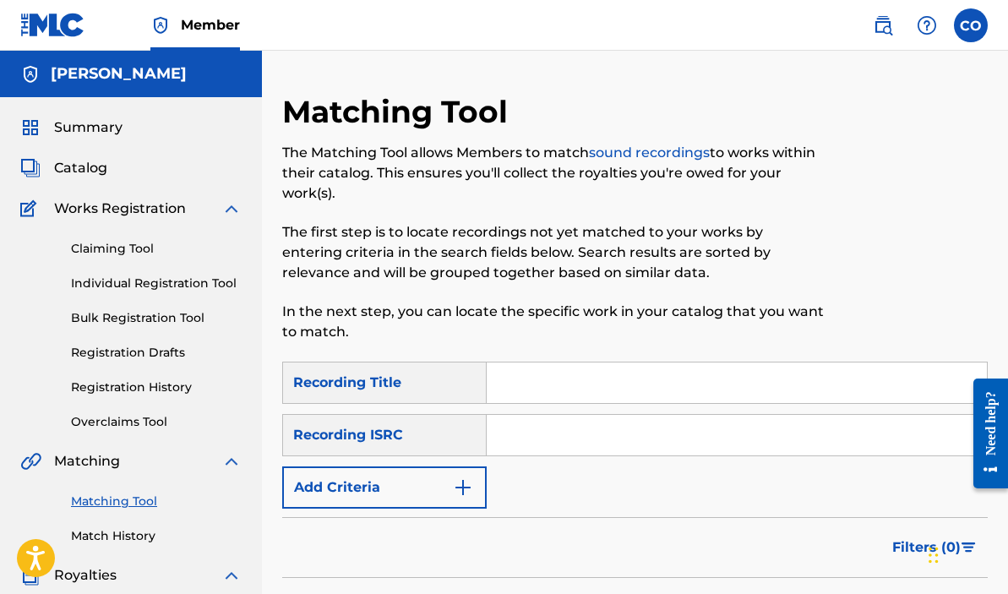
click at [125, 289] on link "Individual Registration Tool" at bounding box center [156, 284] width 171 height 18
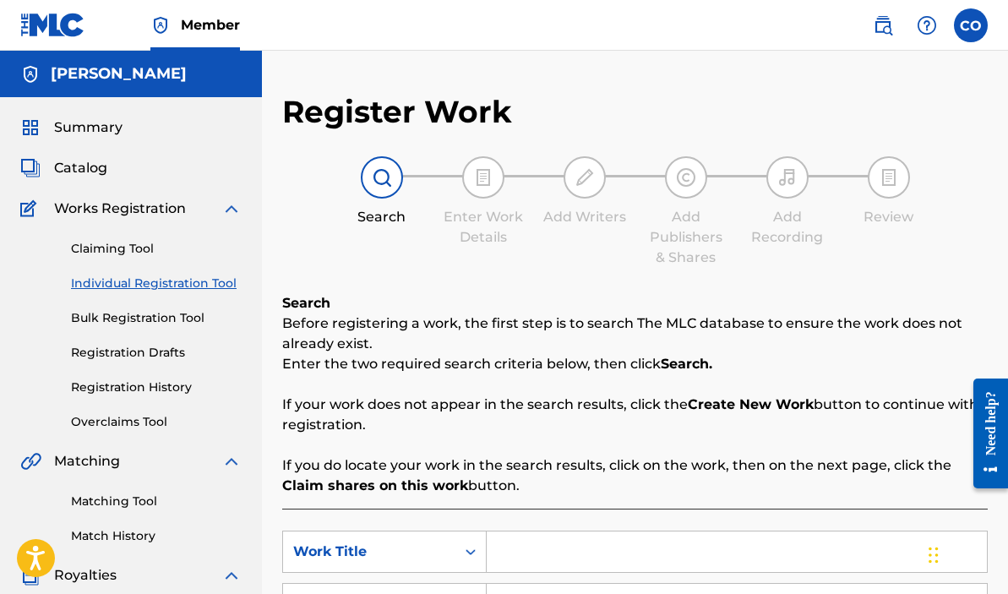
click at [131, 319] on link "Bulk Registration Tool" at bounding box center [156, 318] width 171 height 18
